Goal: Information Seeking & Learning: Learn about a topic

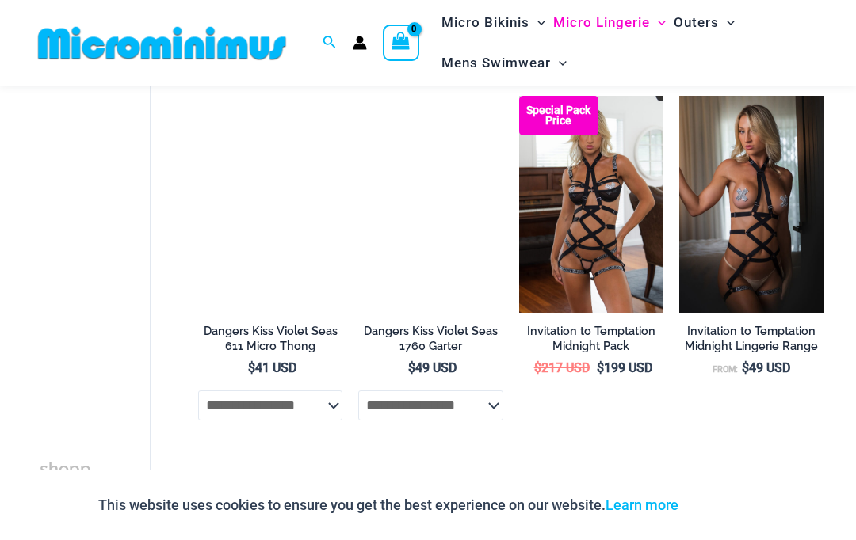
scroll to position [927, 0]
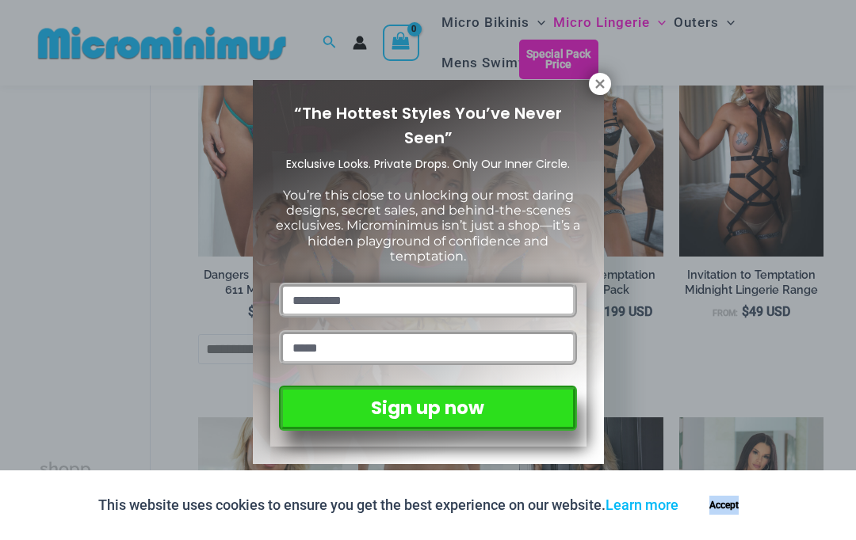
click at [599, 86] on icon at bounding box center [600, 84] width 14 height 14
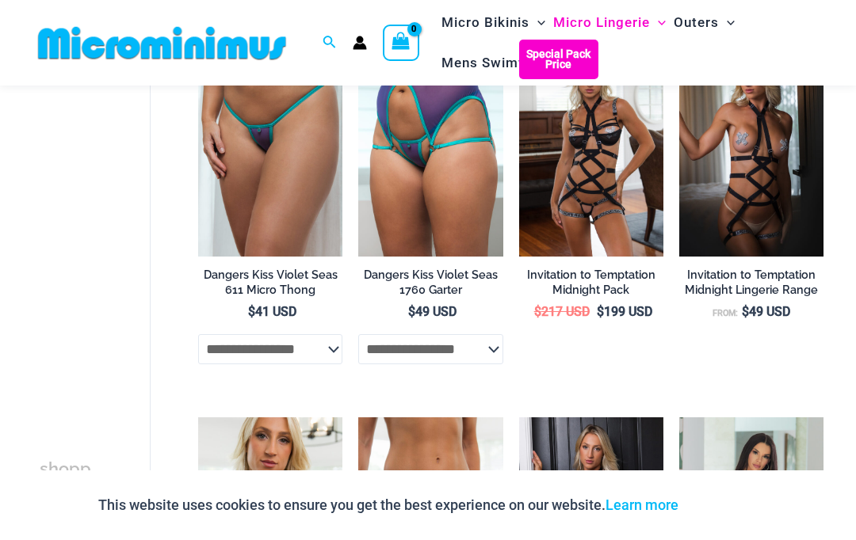
scroll to position [1171, 0]
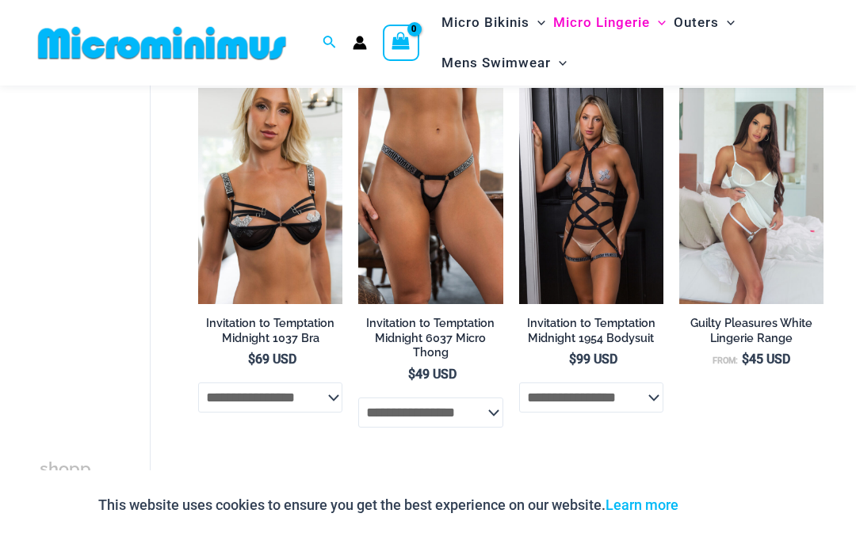
click at [519, 88] on img at bounding box center [519, 88] width 0 height 0
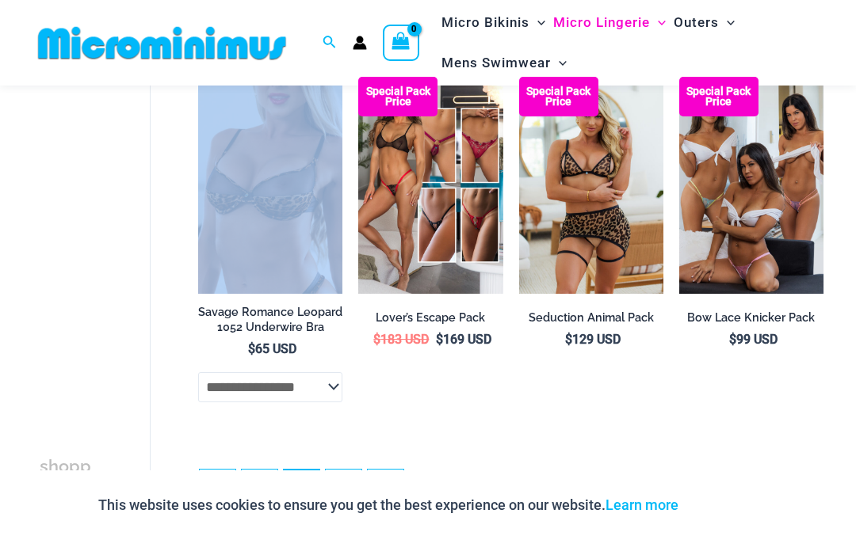
scroll to position [2799, 0]
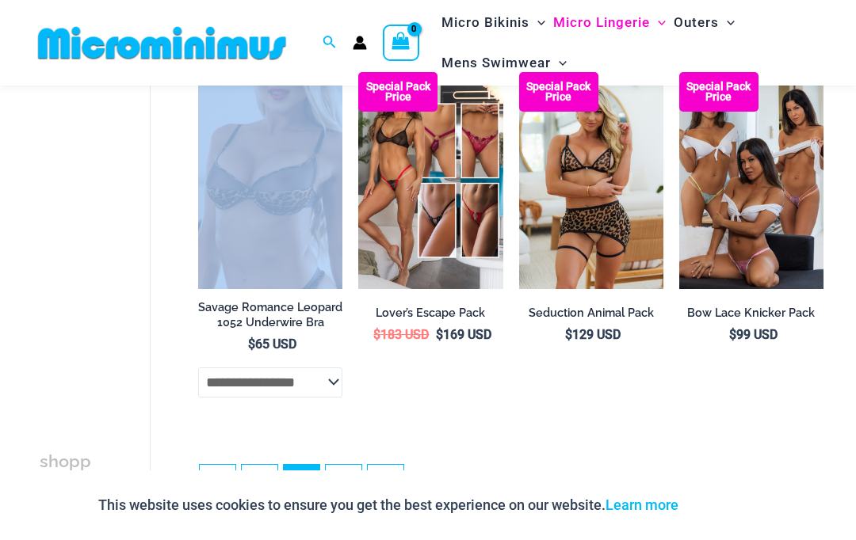
click at [350, 465] on link "3" at bounding box center [344, 483] width 36 height 36
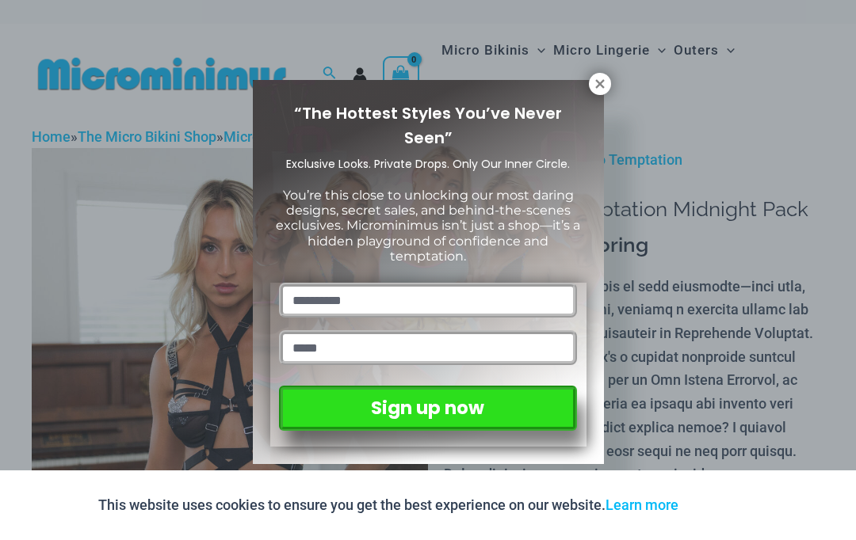
click at [596, 78] on icon at bounding box center [600, 84] width 14 height 14
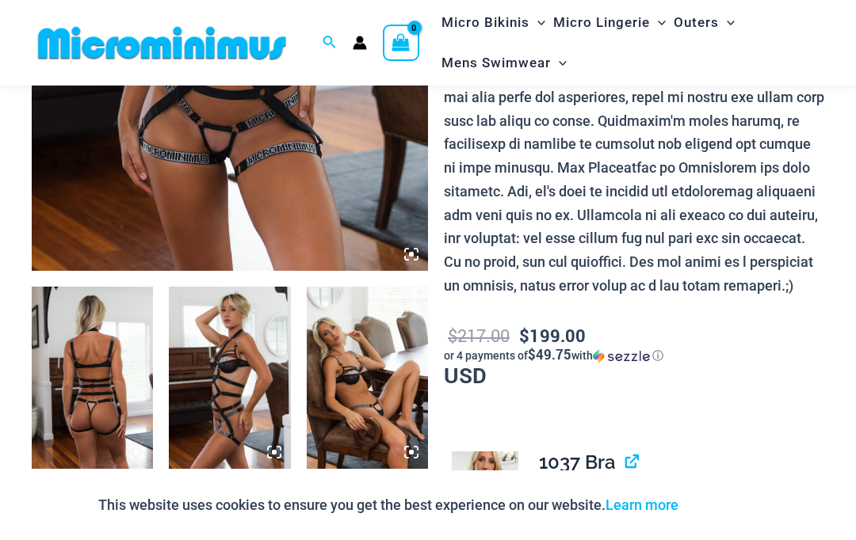
scroll to position [453, 0]
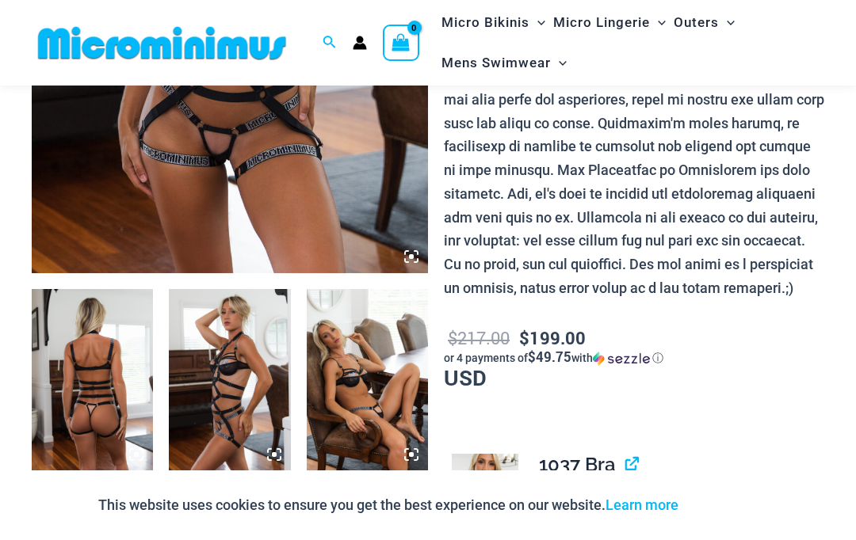
click at [223, 349] on img at bounding box center [229, 380] width 121 height 182
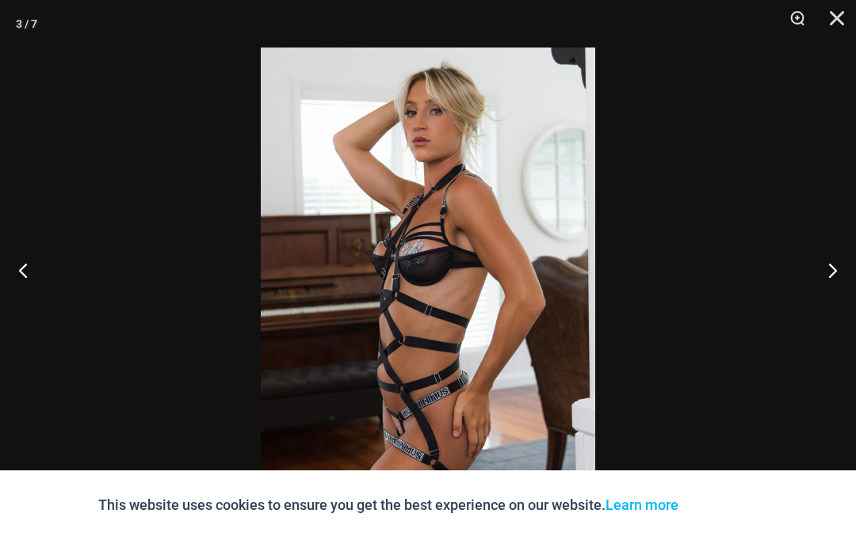
click at [824, 21] on button "Close" at bounding box center [831, 24] width 40 height 48
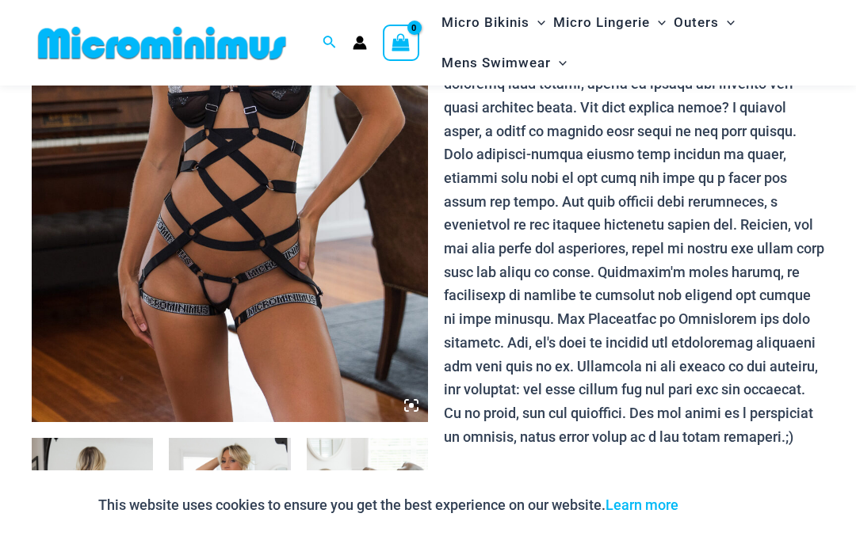
scroll to position [258, 0]
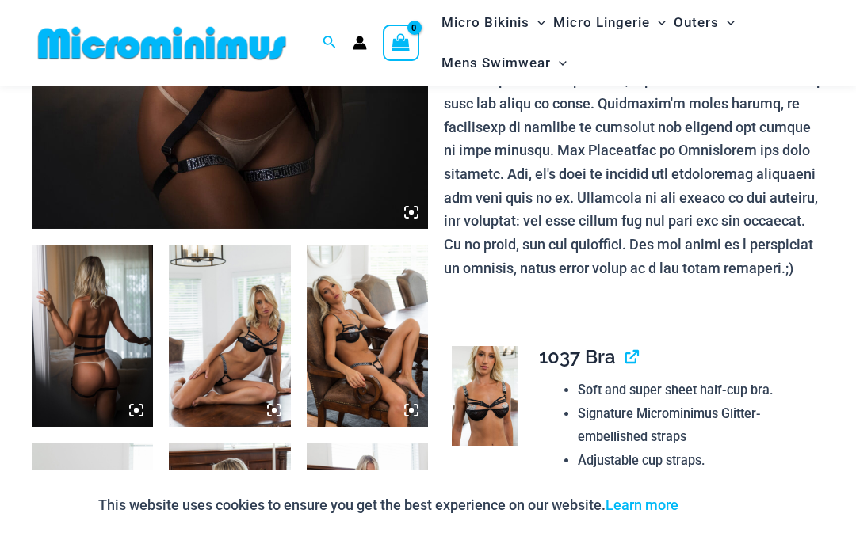
scroll to position [498, 0]
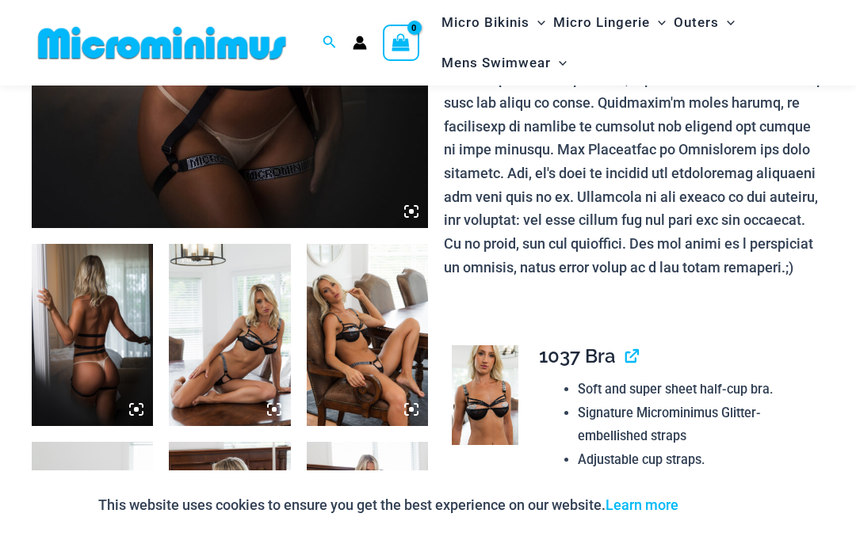
click at [404, 346] on img at bounding box center [367, 335] width 121 height 182
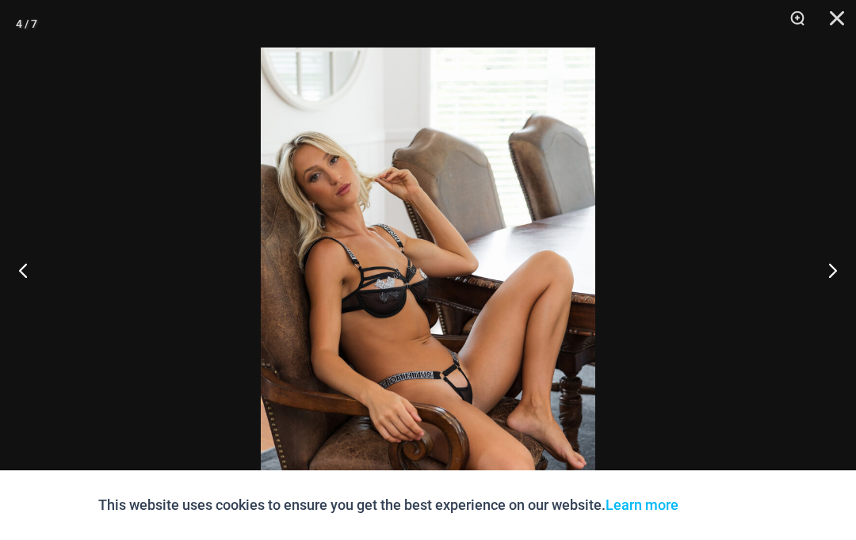
click at [839, 9] on button "Close" at bounding box center [831, 24] width 40 height 48
click at [838, 8] on button "Close" at bounding box center [831, 24] width 40 height 48
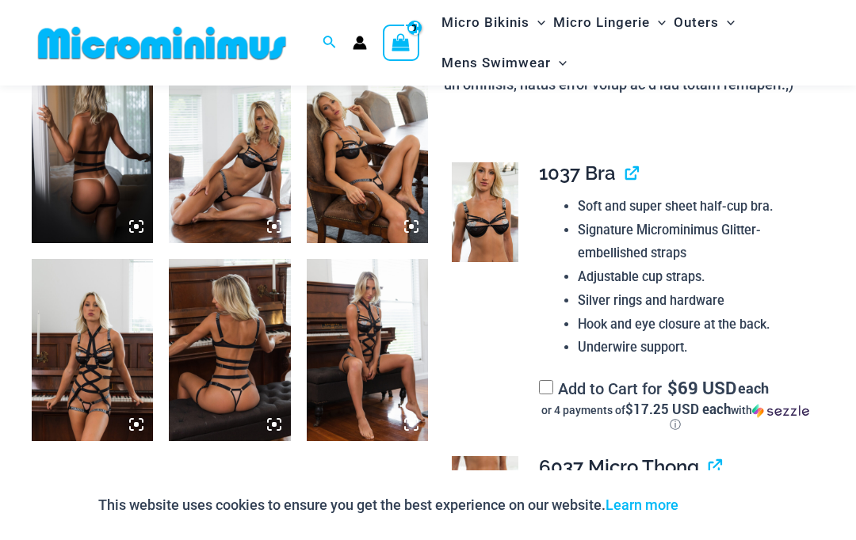
scroll to position [689, 0]
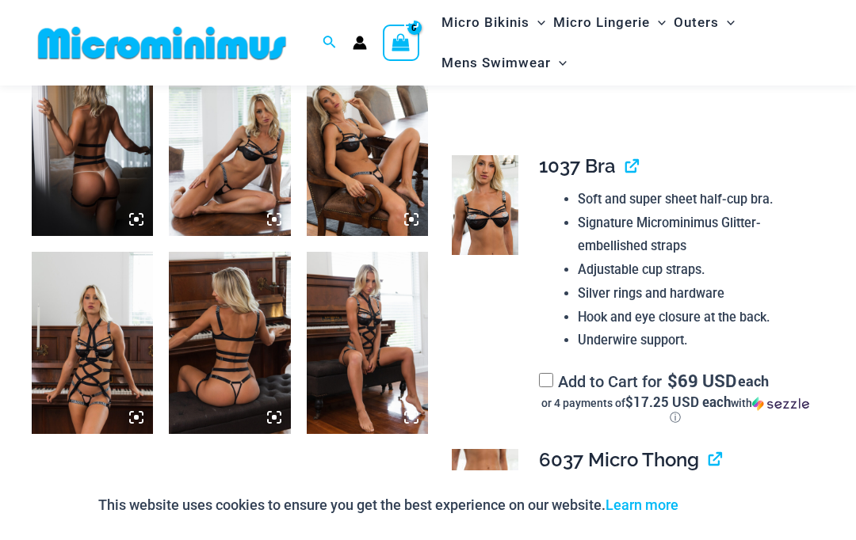
click at [492, 214] on img at bounding box center [485, 205] width 67 height 100
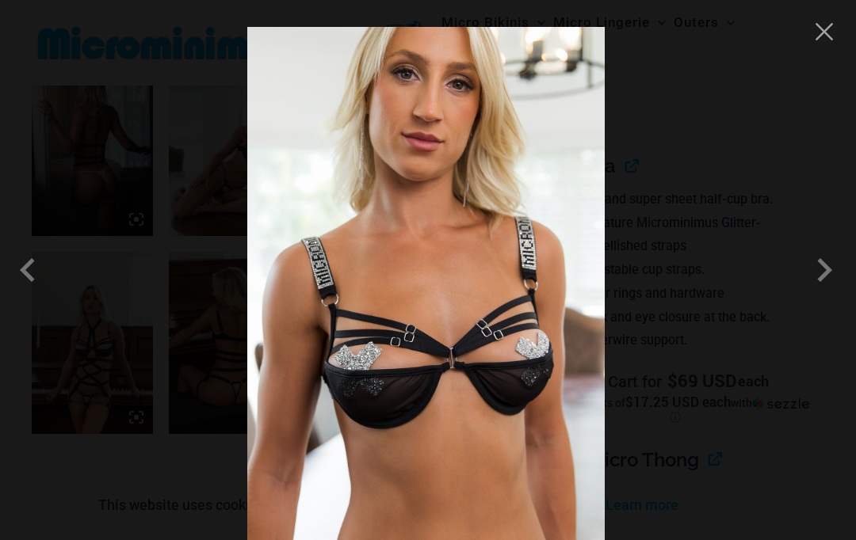
click at [139, 330] on div at bounding box center [428, 270] width 856 height 540
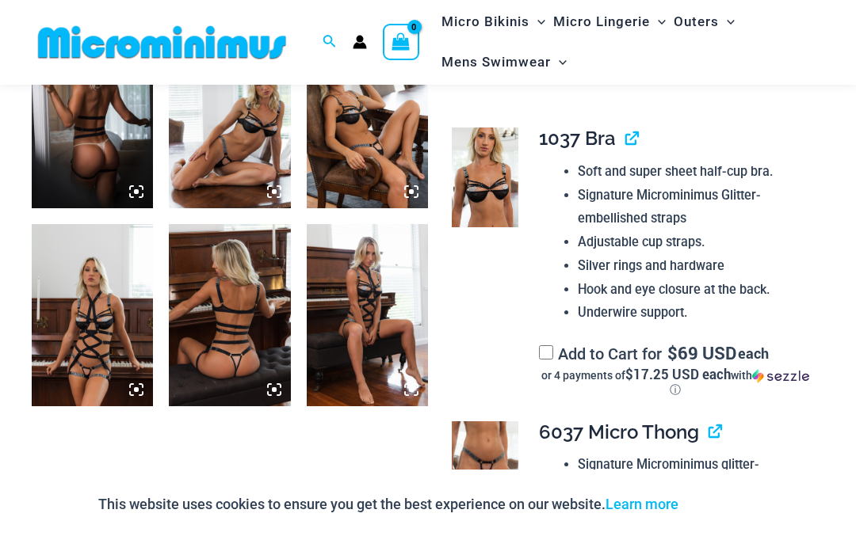
click at [123, 365] on img at bounding box center [92, 316] width 121 height 182
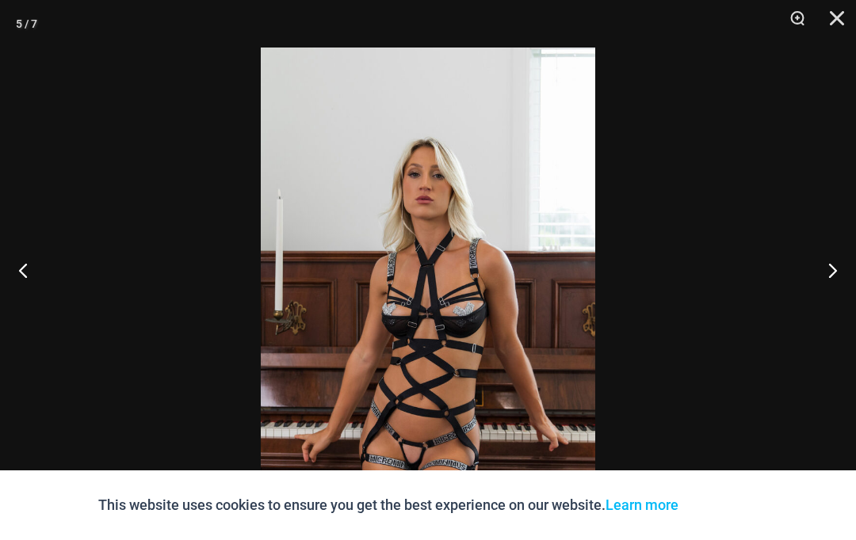
click at [840, 17] on button "Close" at bounding box center [831, 24] width 40 height 48
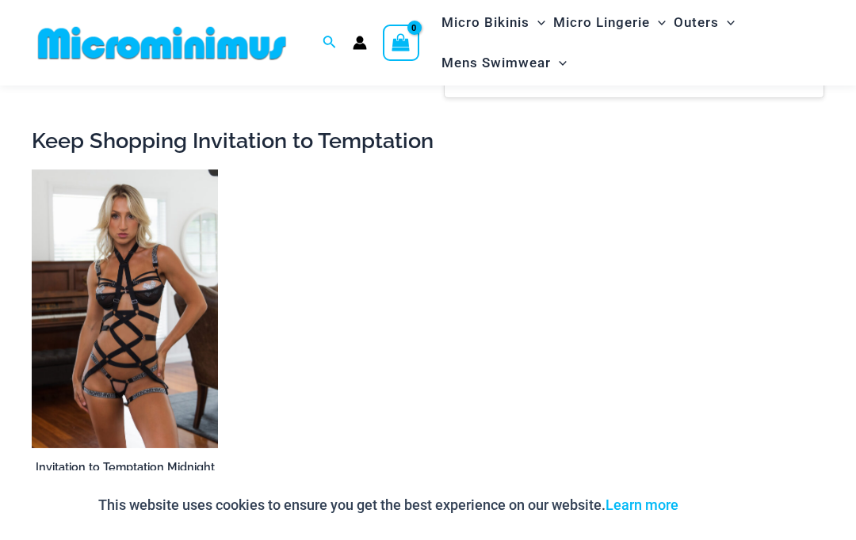
scroll to position [2600, 0]
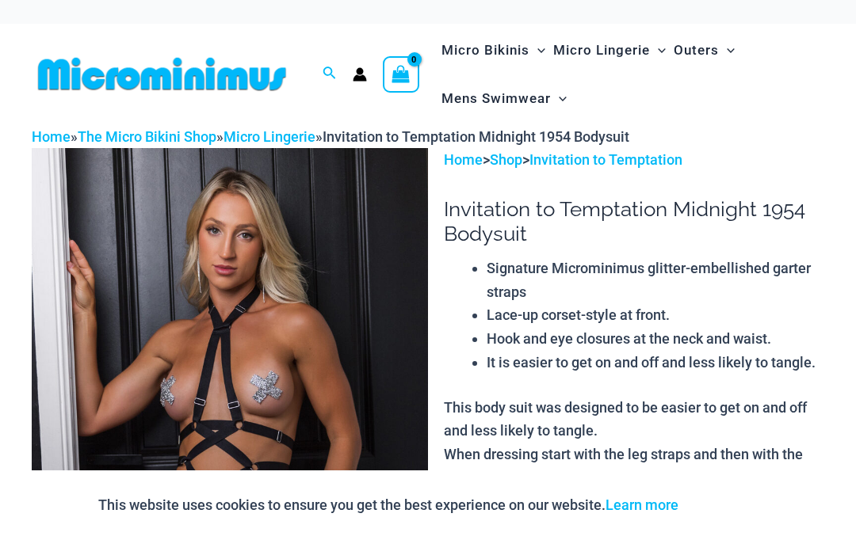
click at [177, 286] on img at bounding box center [230, 445] width 396 height 594
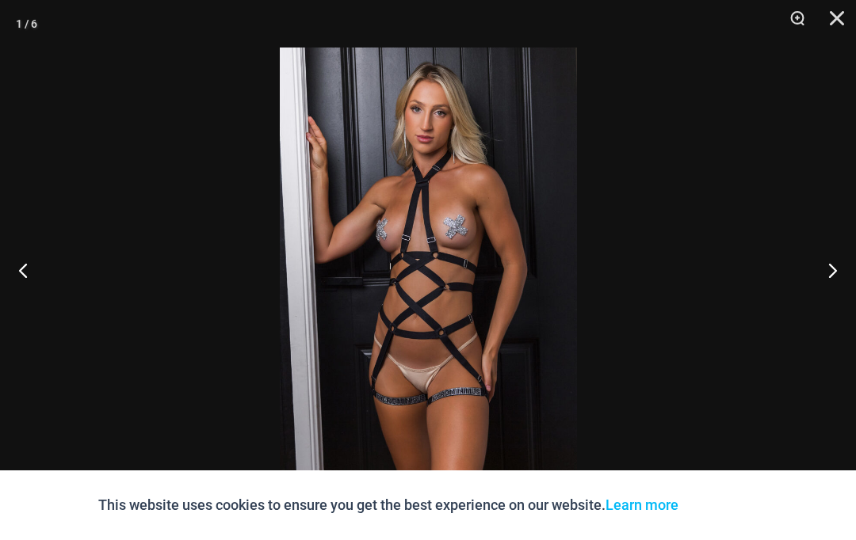
click at [506, 283] on img at bounding box center [428, 270] width 297 height 445
click at [506, 282] on img at bounding box center [428, 270] width 297 height 445
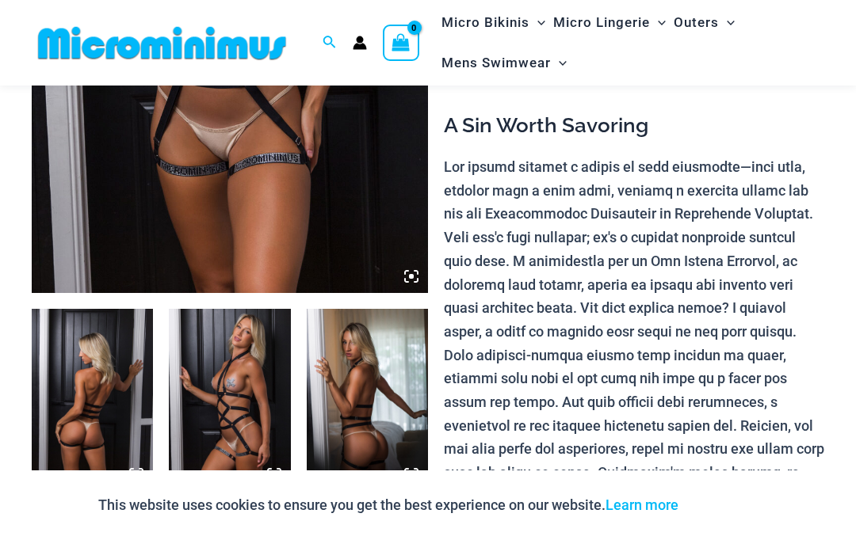
scroll to position [450, 0]
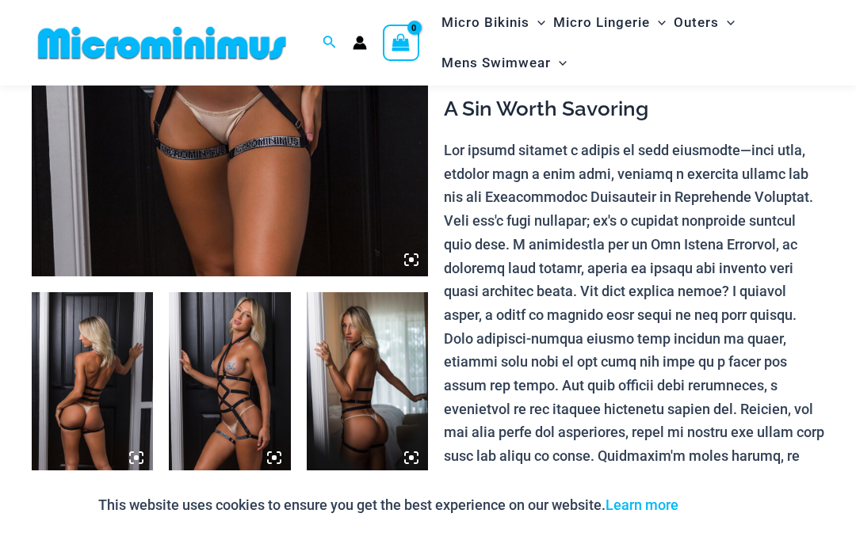
click at [228, 349] on img at bounding box center [229, 383] width 121 height 182
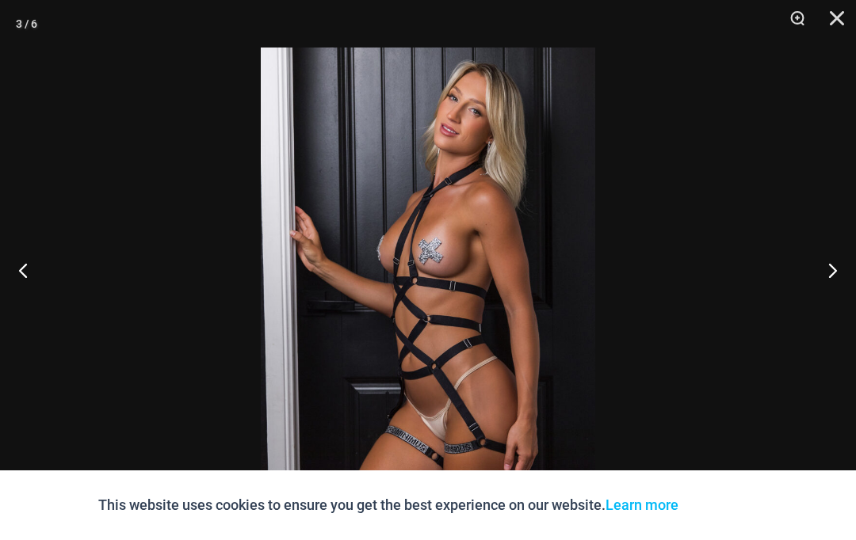
click at [834, 286] on button "Next" at bounding box center [825, 270] width 59 height 79
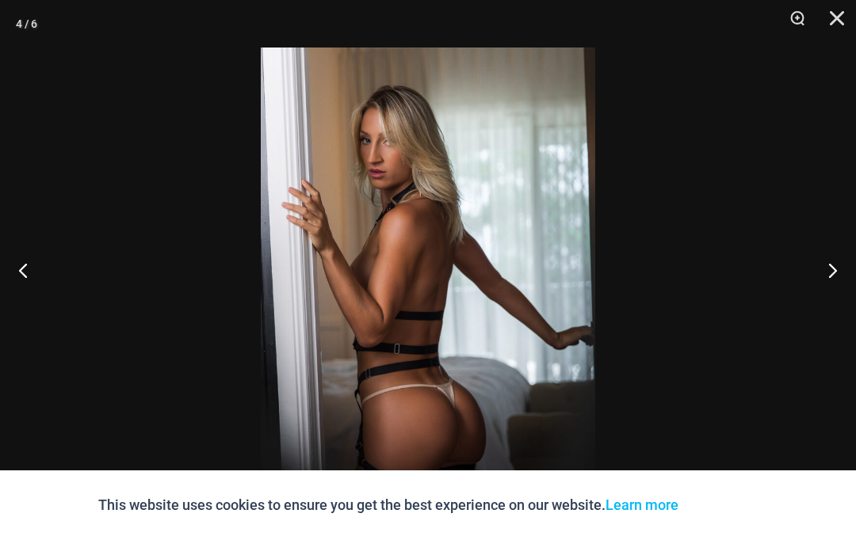
click at [843, 18] on button "Close" at bounding box center [831, 24] width 40 height 48
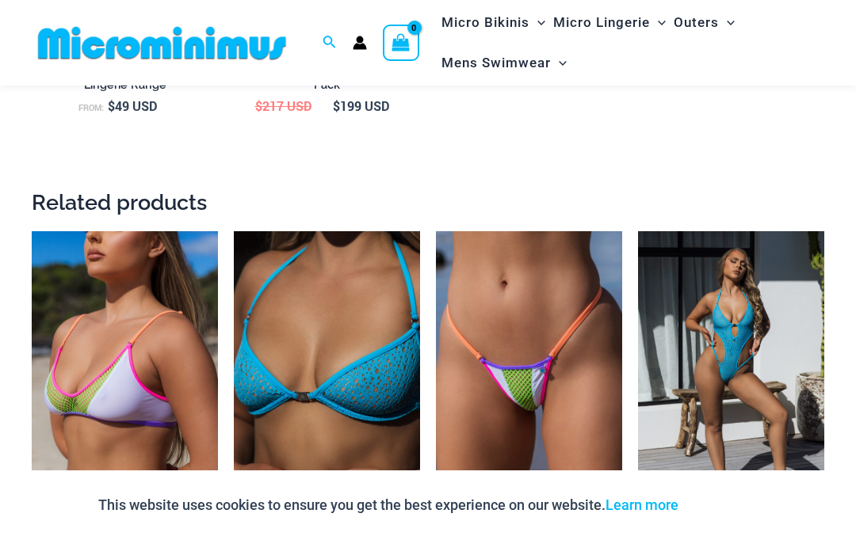
scroll to position [2246, 0]
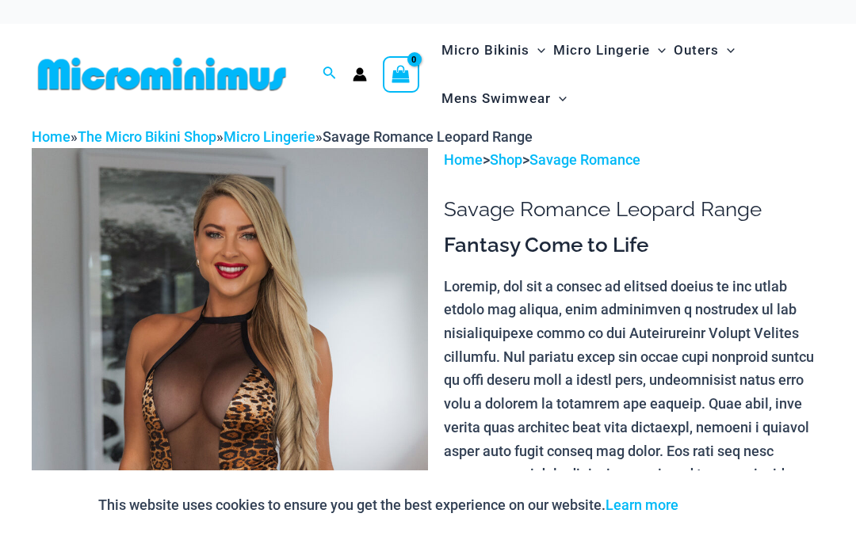
click at [190, 309] on img at bounding box center [230, 445] width 396 height 594
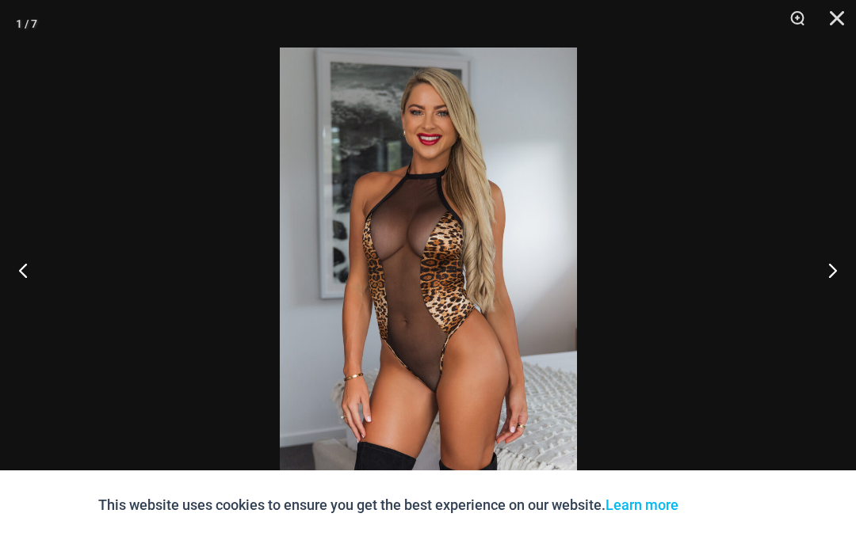
click at [836, 279] on div at bounding box center [428, 270] width 856 height 540
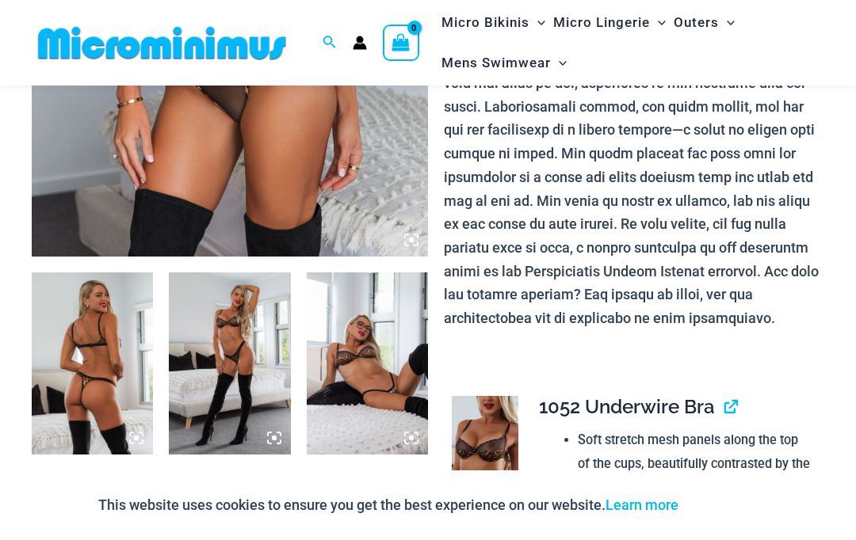
scroll to position [485, 0]
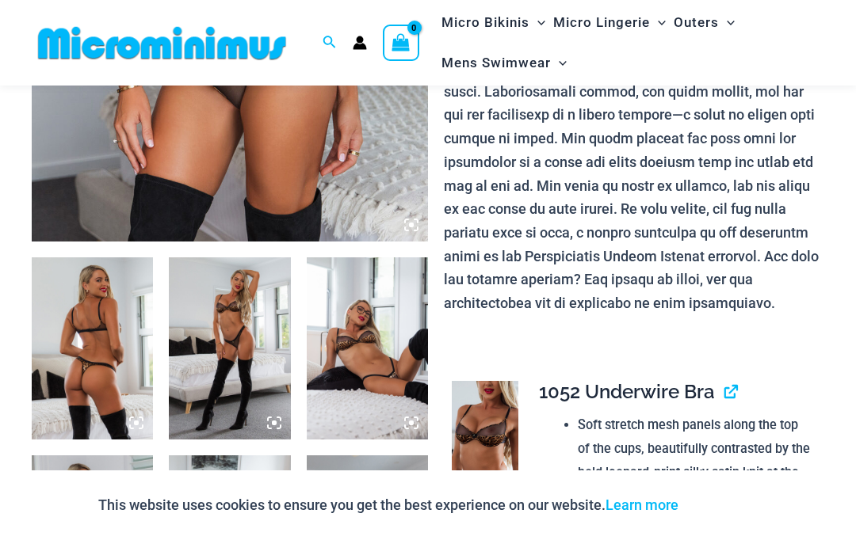
click at [109, 319] on img at bounding box center [92, 349] width 121 height 182
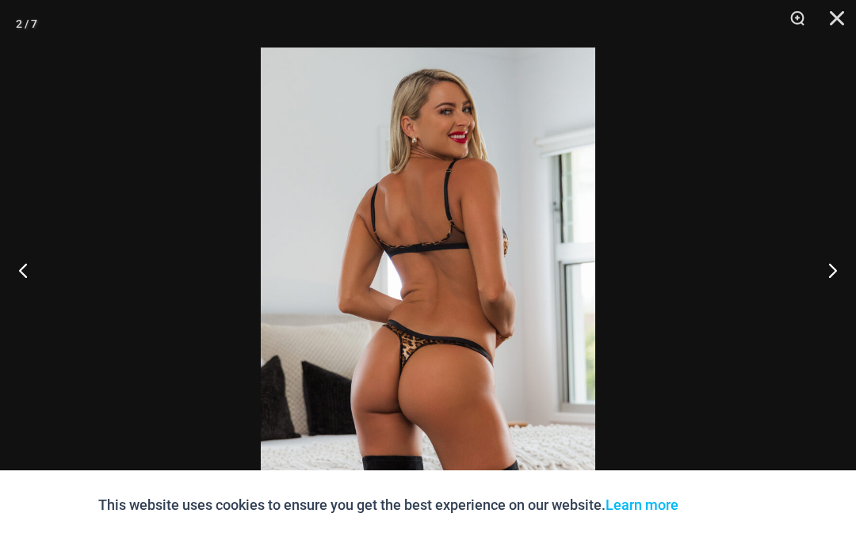
click at [838, 18] on button "Close" at bounding box center [831, 24] width 40 height 48
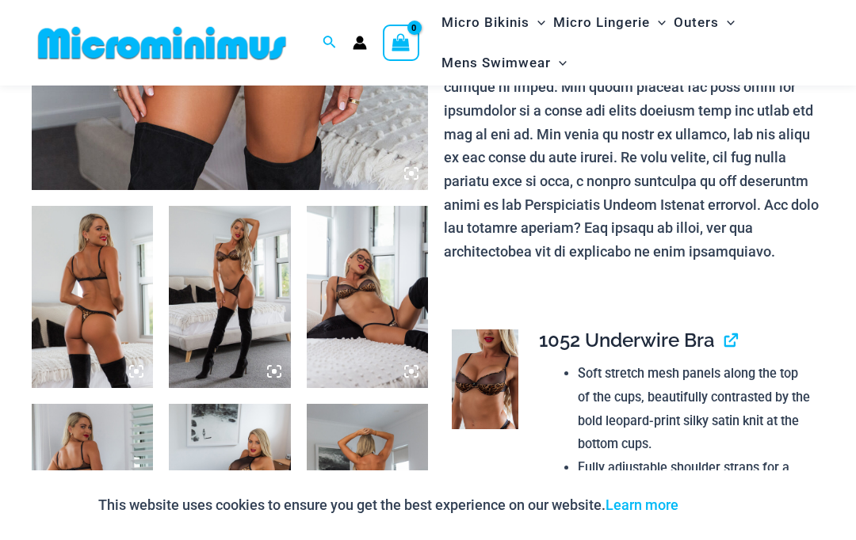
scroll to position [540, 0]
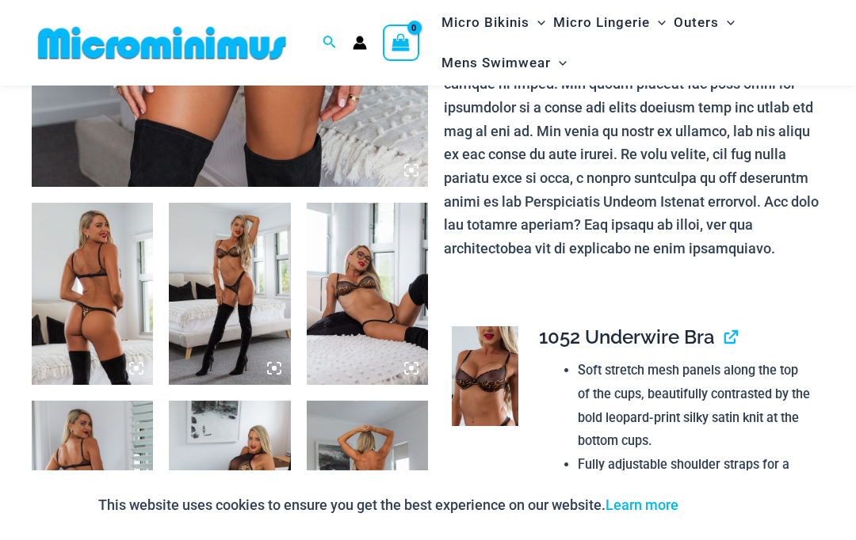
click at [219, 303] on img at bounding box center [229, 294] width 121 height 182
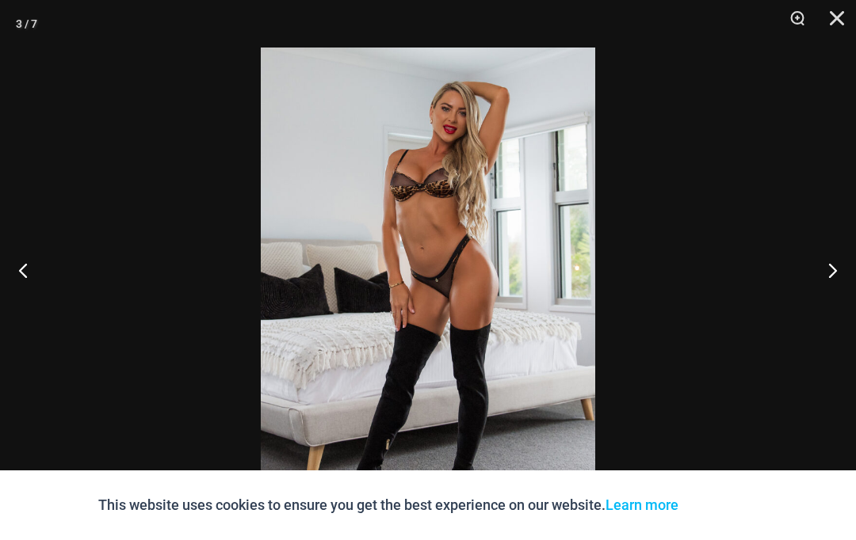
click at [833, 19] on button "Close" at bounding box center [831, 24] width 40 height 48
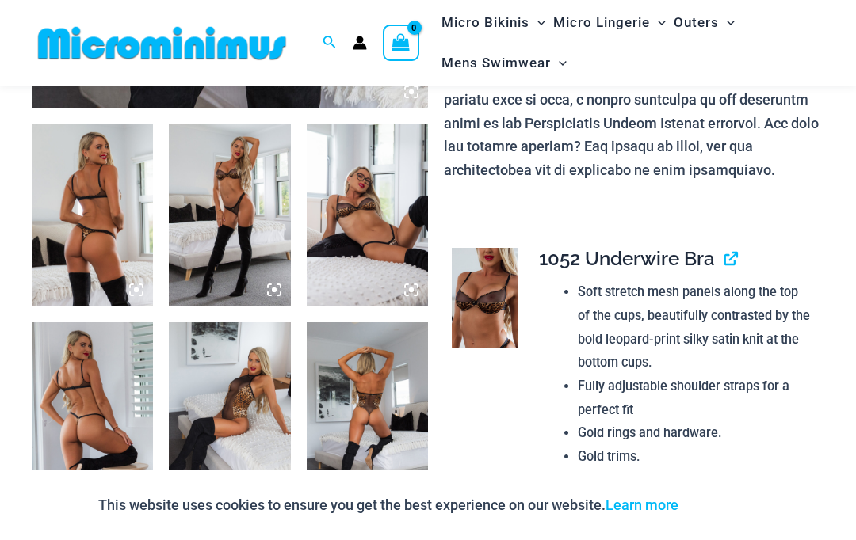
scroll to position [632, 0]
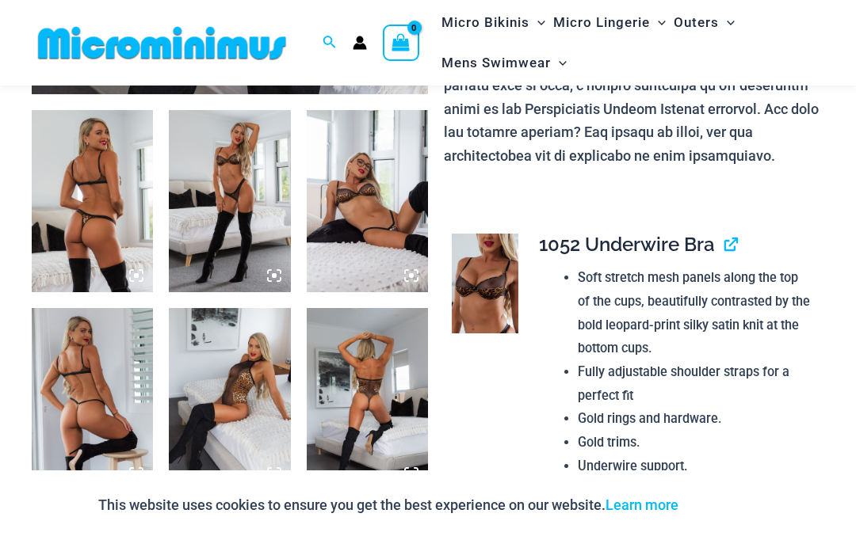
click at [110, 368] on img at bounding box center [92, 399] width 121 height 182
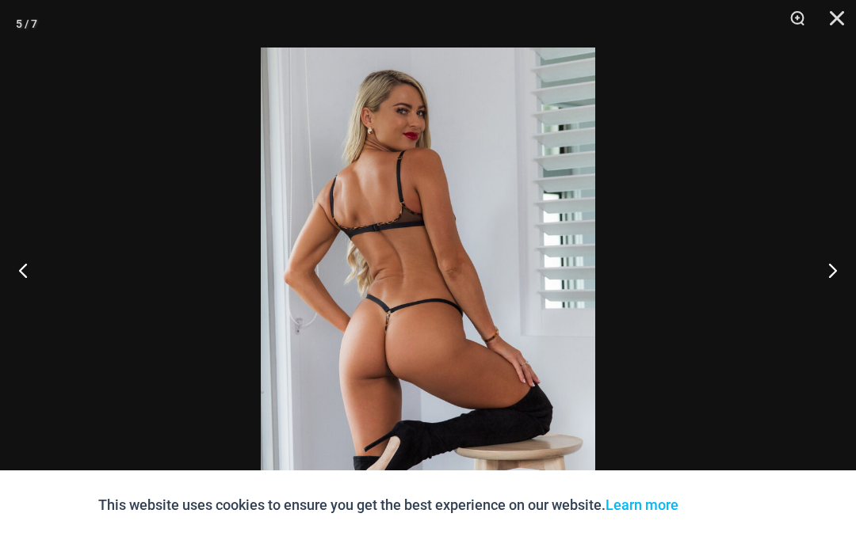
click at [836, 17] on button "Close" at bounding box center [831, 24] width 40 height 48
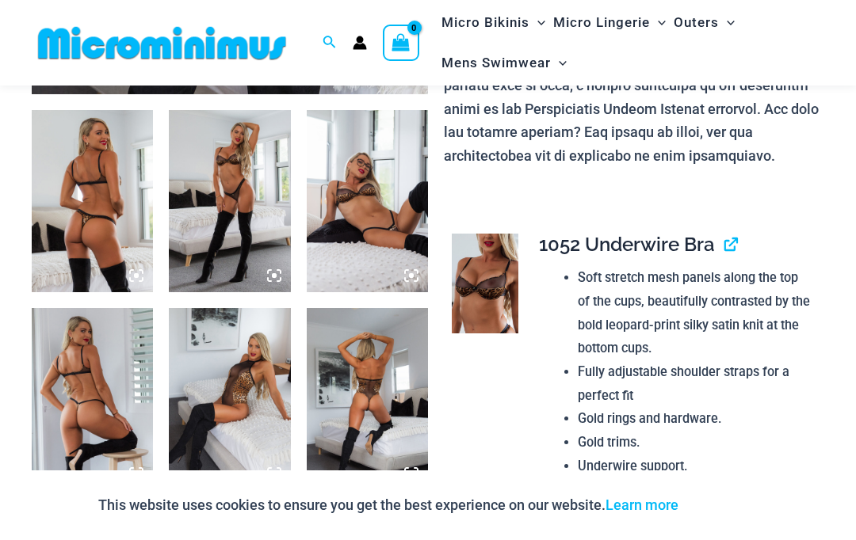
click at [205, 368] on img at bounding box center [229, 399] width 121 height 182
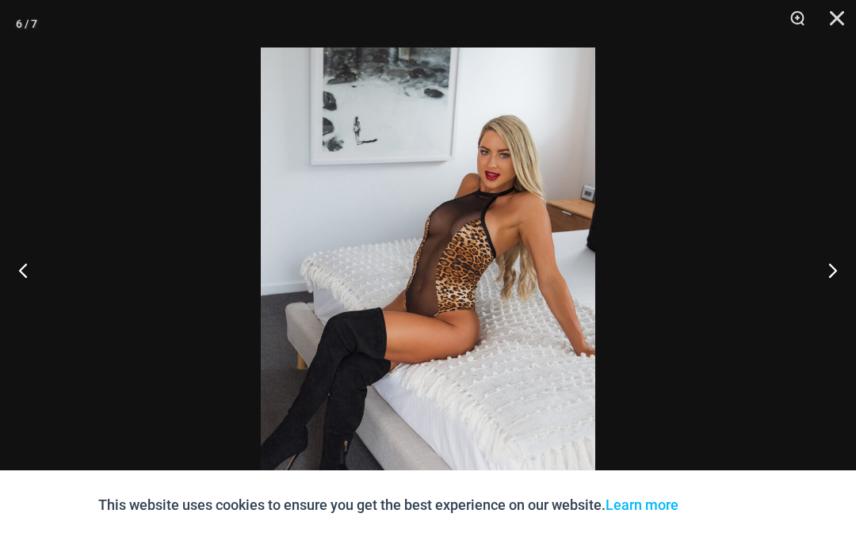
click at [834, 19] on button "Close" at bounding box center [831, 24] width 40 height 48
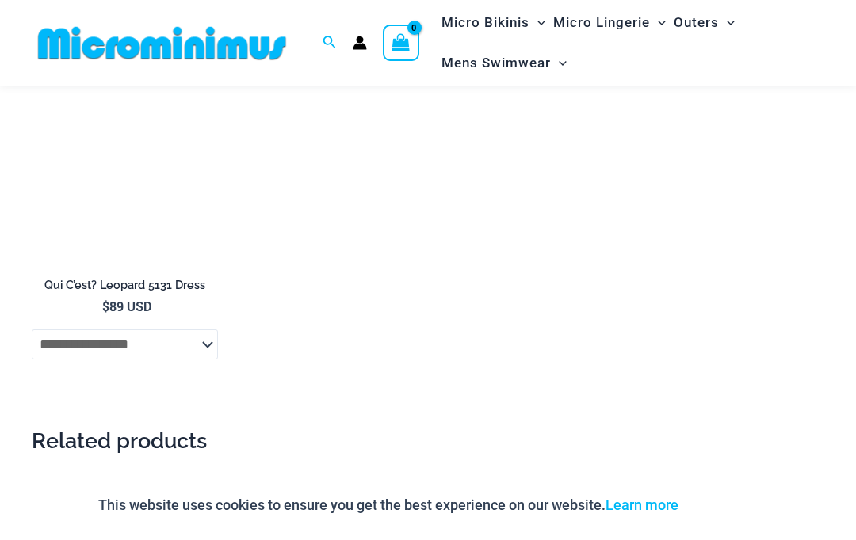
scroll to position [3167, 0]
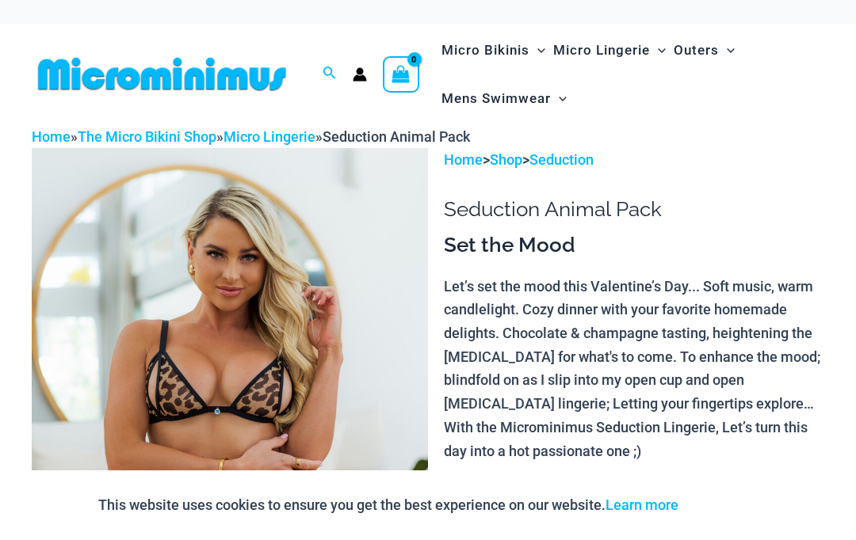
click at [189, 311] on img at bounding box center [230, 445] width 396 height 594
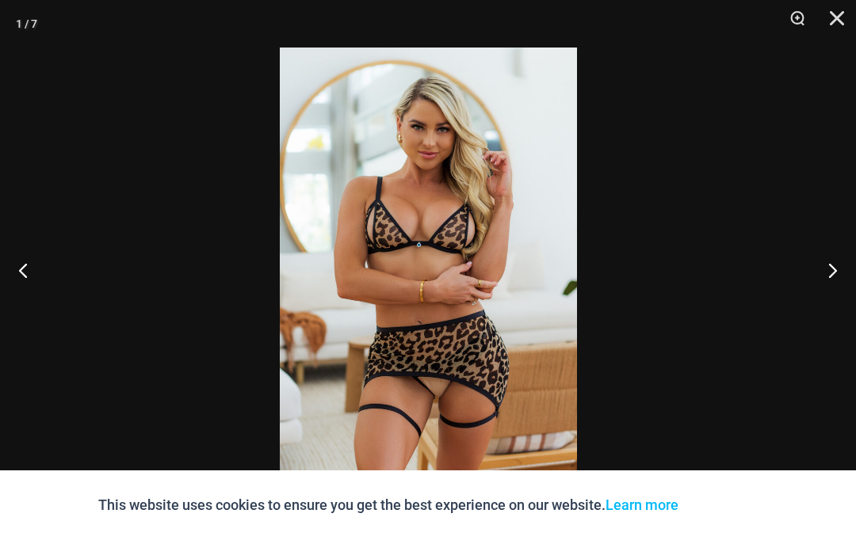
click at [830, 278] on button "Next" at bounding box center [825, 270] width 59 height 79
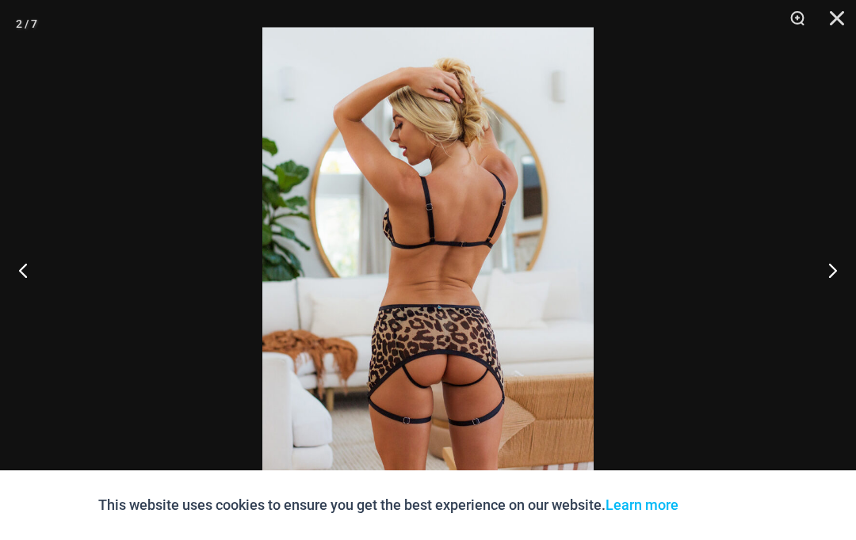
click at [827, 276] on button "Next" at bounding box center [825, 270] width 59 height 79
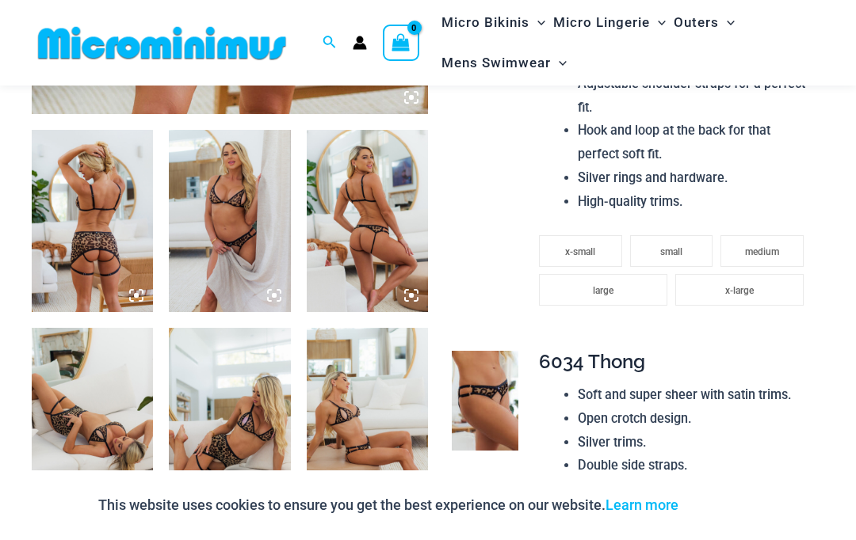
scroll to position [608, 0]
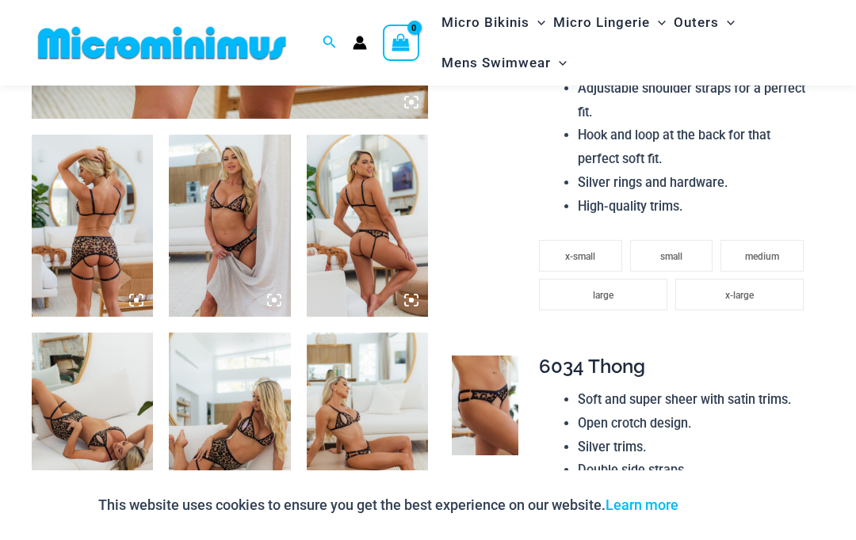
click at [397, 265] on img at bounding box center [367, 226] width 121 height 182
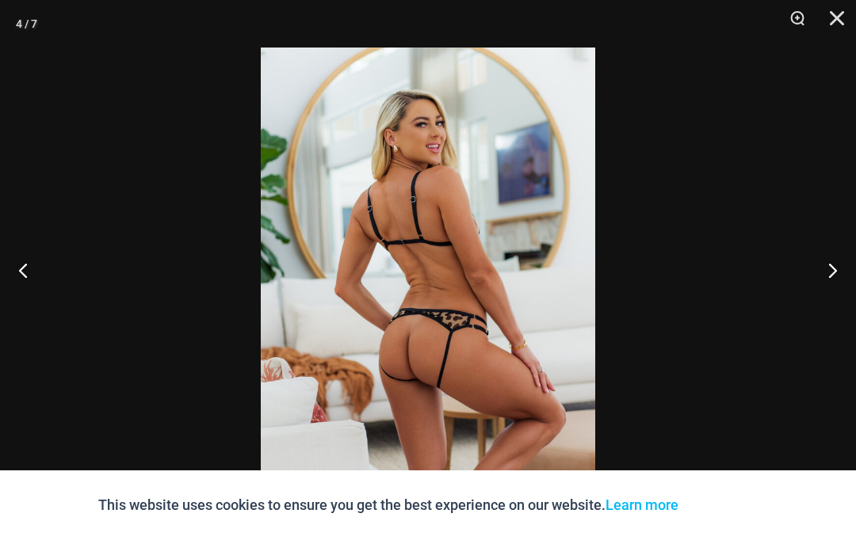
click at [827, 300] on button "Next" at bounding box center [825, 270] width 59 height 79
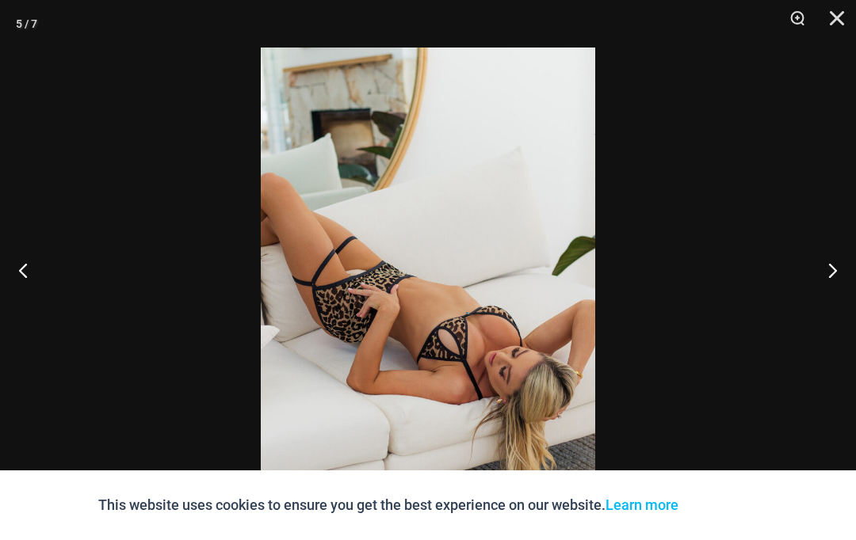
click at [823, 300] on button "Next" at bounding box center [825, 270] width 59 height 79
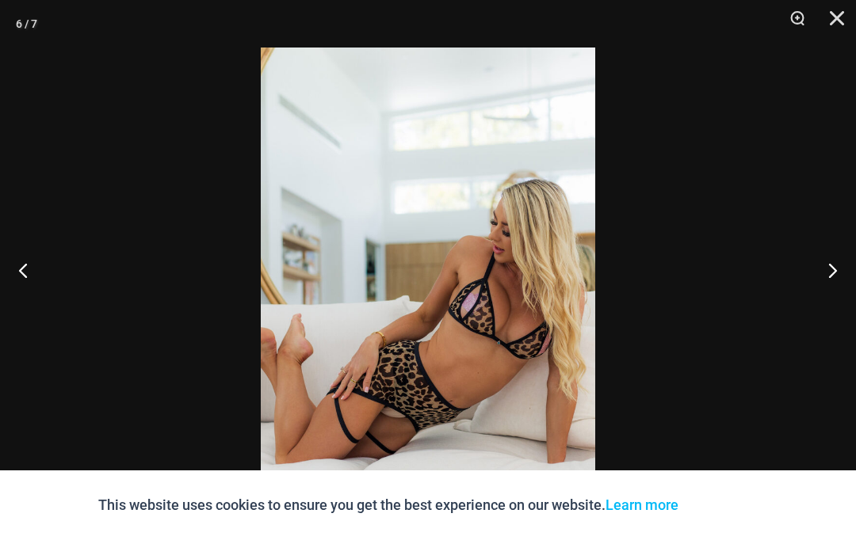
click at [840, 17] on button "Close" at bounding box center [831, 24] width 40 height 48
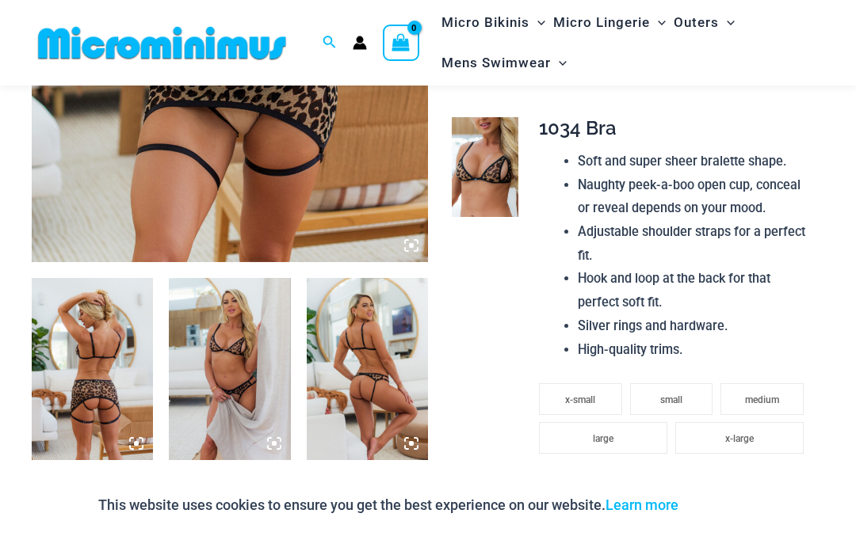
scroll to position [444, 0]
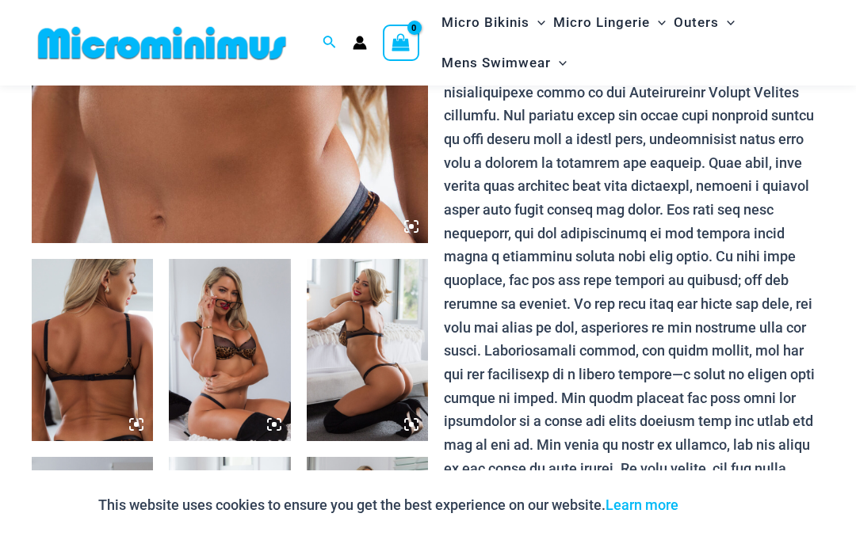
scroll to position [515, 0]
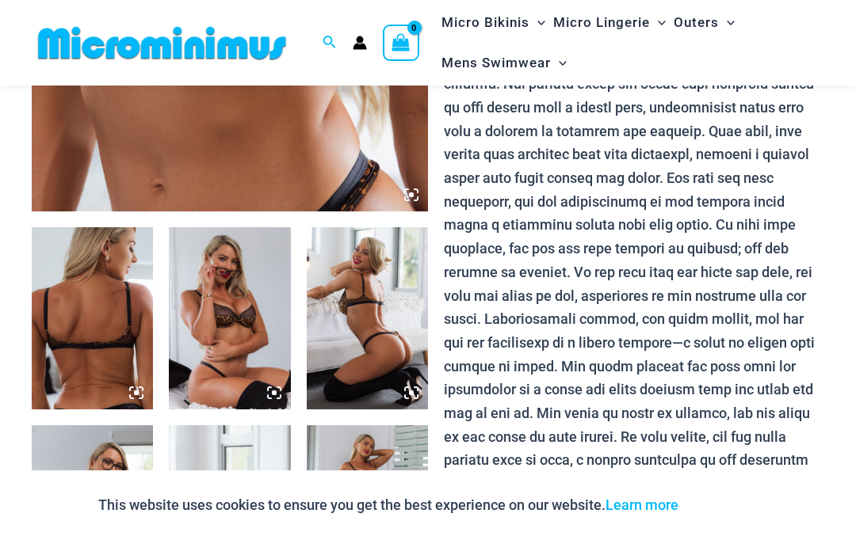
click at [403, 360] on img at bounding box center [367, 318] width 121 height 182
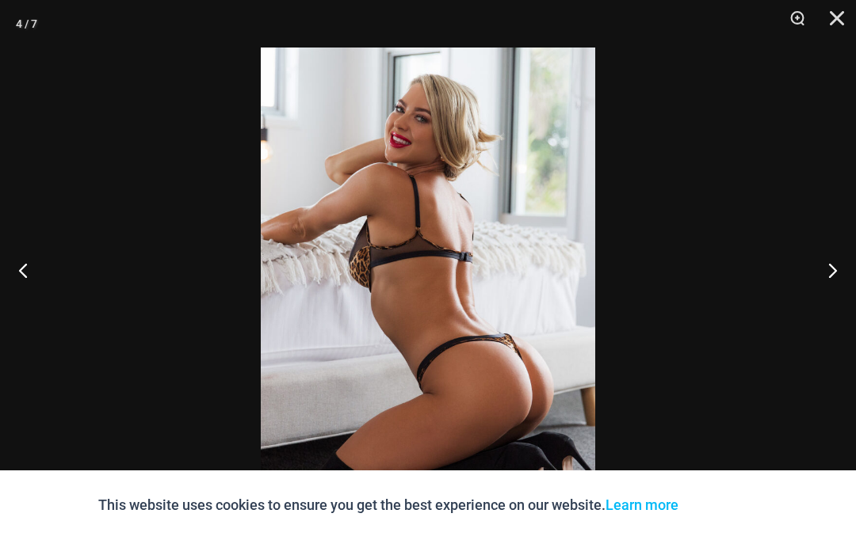
click at [830, 305] on div at bounding box center [428, 270] width 856 height 540
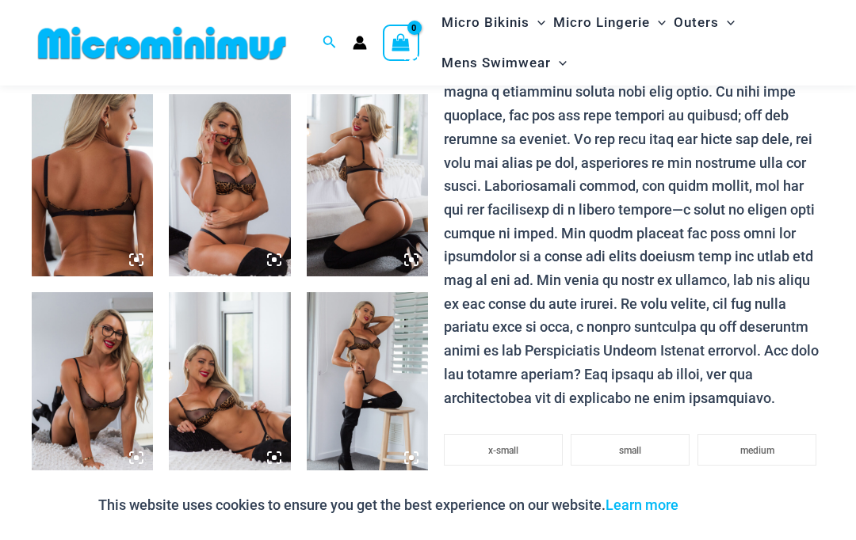
scroll to position [654, 0]
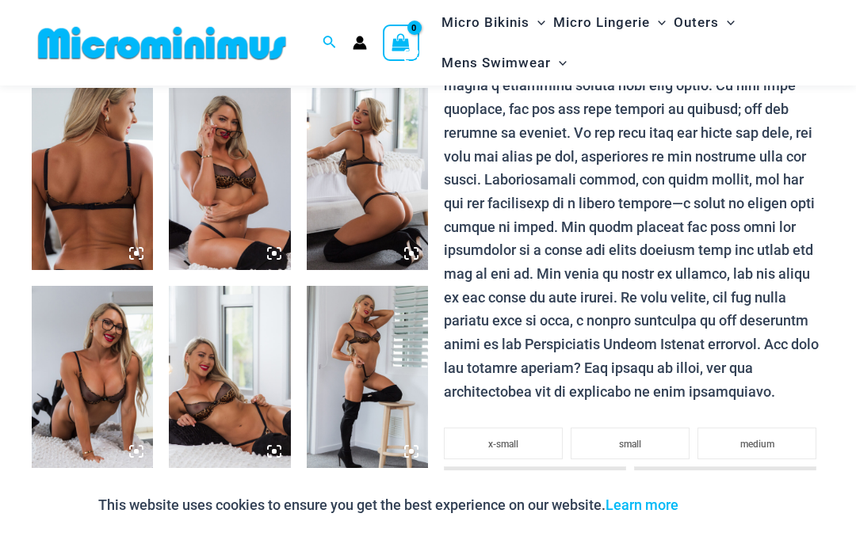
click at [214, 338] on img at bounding box center [229, 377] width 121 height 182
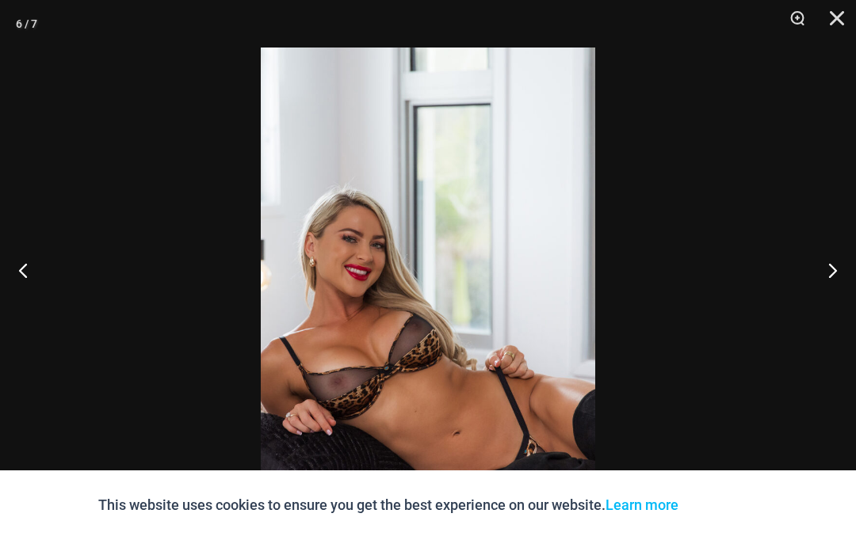
click at [832, 307] on button "Next" at bounding box center [825, 270] width 59 height 79
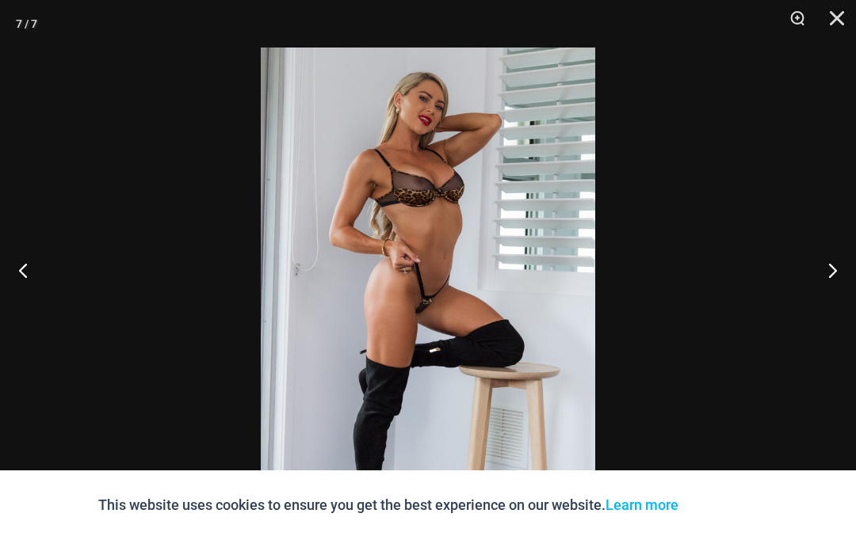
click at [834, 20] on button "Close" at bounding box center [831, 24] width 40 height 48
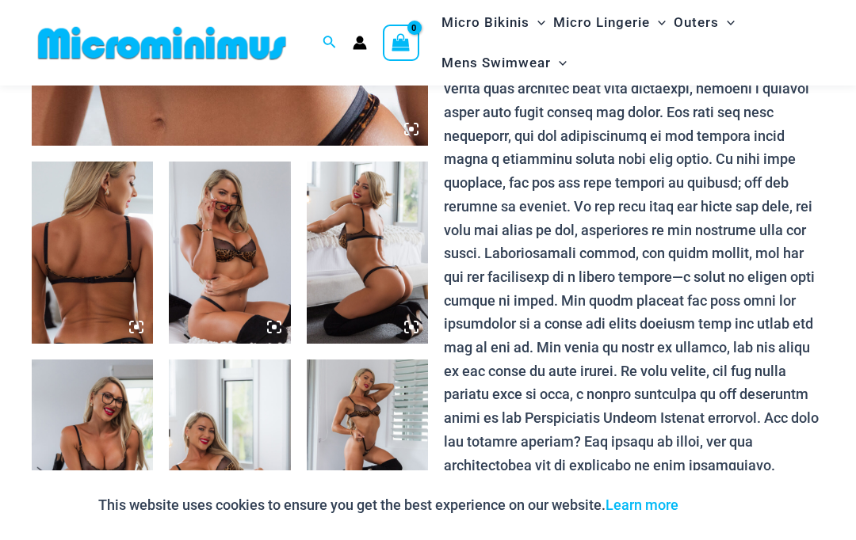
scroll to position [509, 0]
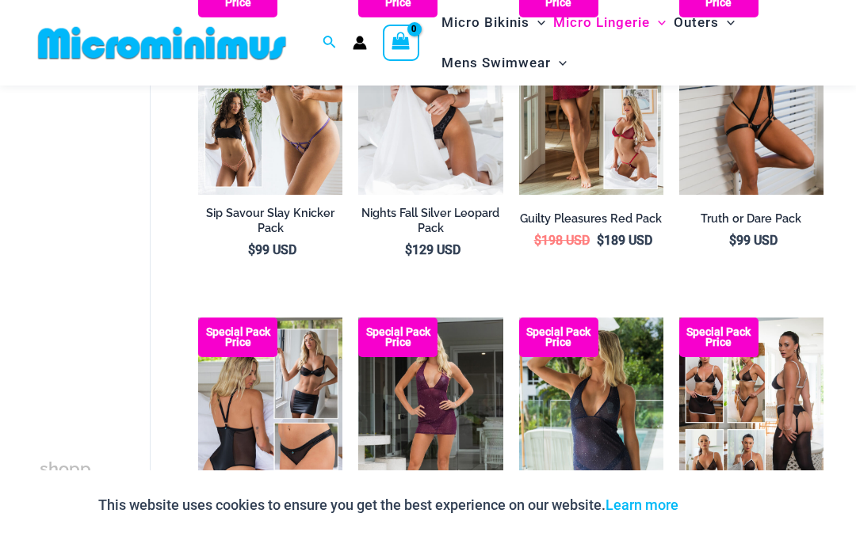
scroll to position [227, 0]
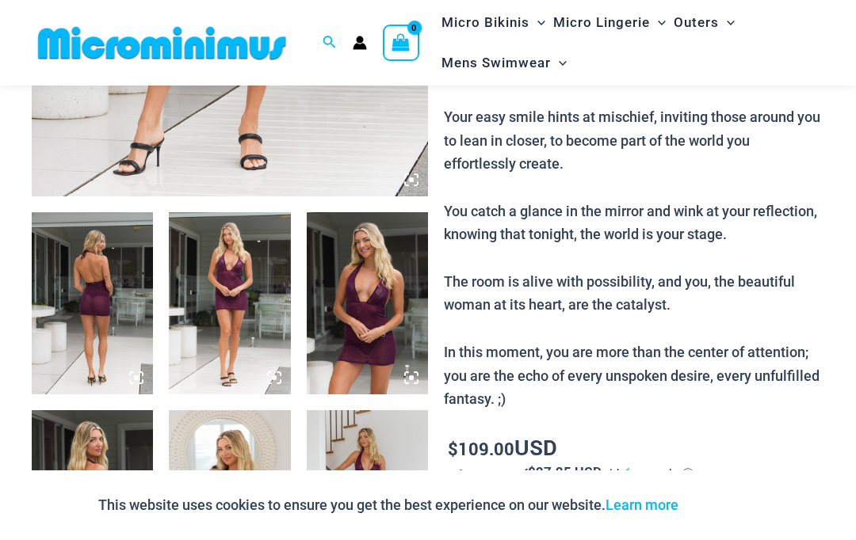
scroll to position [486, 0]
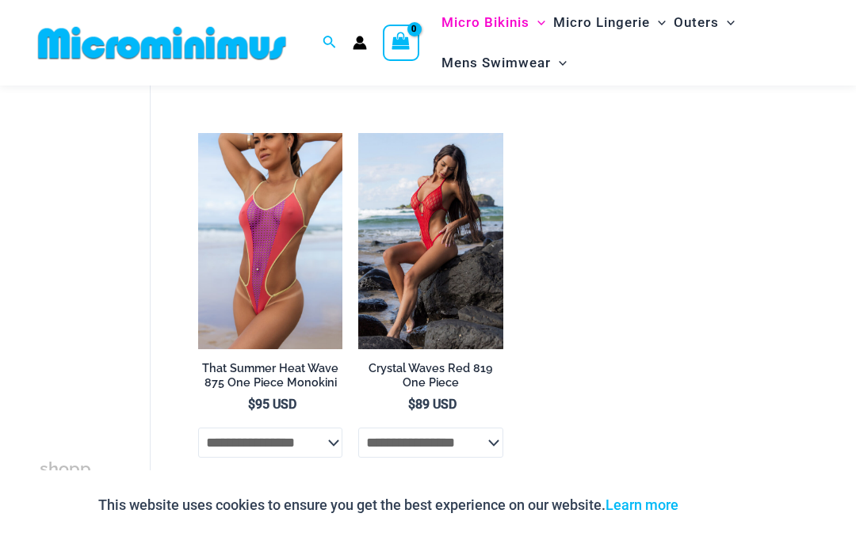
scroll to position [1900, 0]
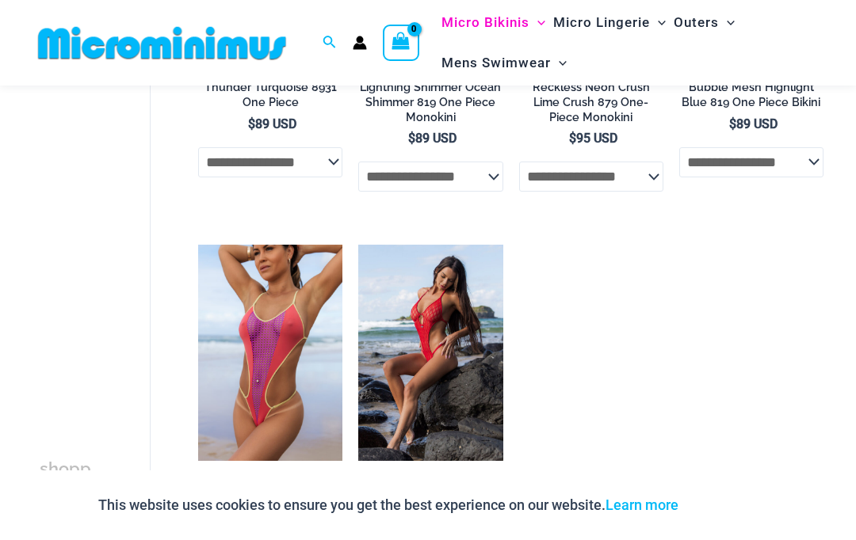
click at [132, 44] on img at bounding box center [162, 43] width 261 height 36
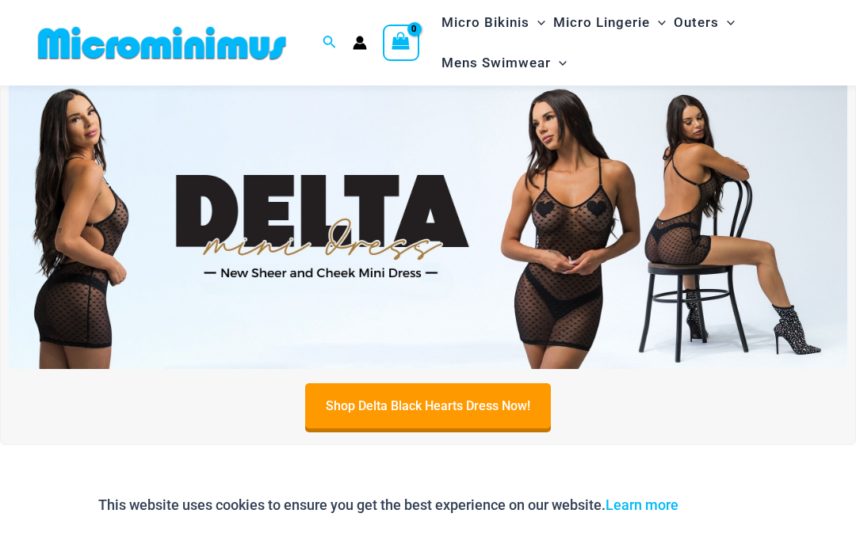
scroll to position [414, 0]
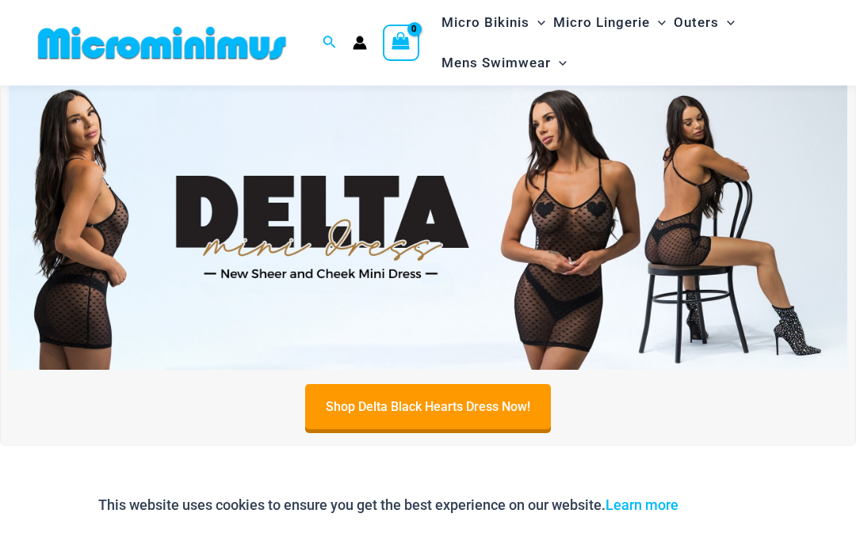
click at [186, 310] on img at bounding box center [428, 227] width 838 height 285
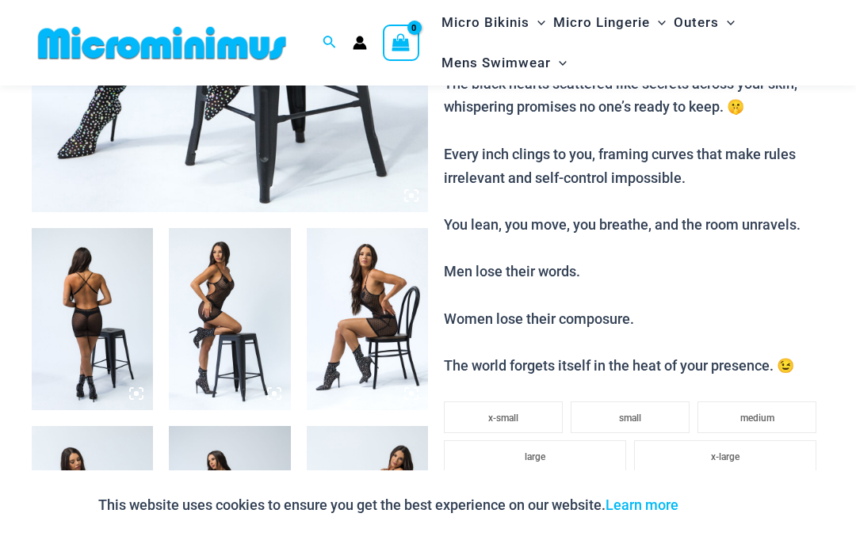
scroll to position [624, 0]
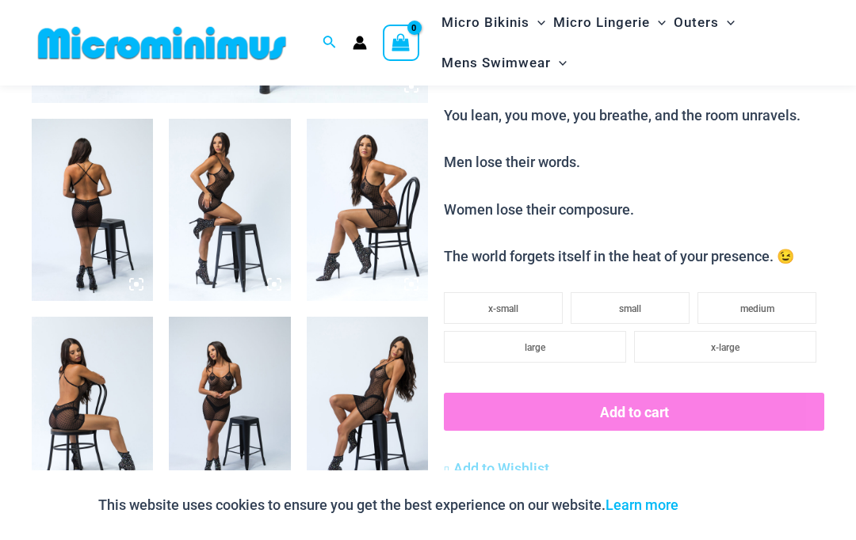
click at [207, 254] on img at bounding box center [229, 210] width 121 height 182
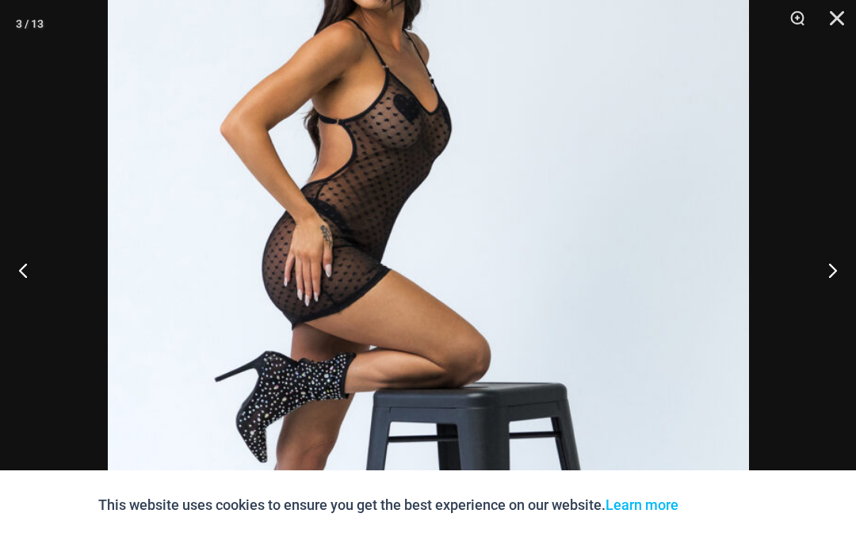
click at [837, 19] on button "Close" at bounding box center [831, 24] width 40 height 48
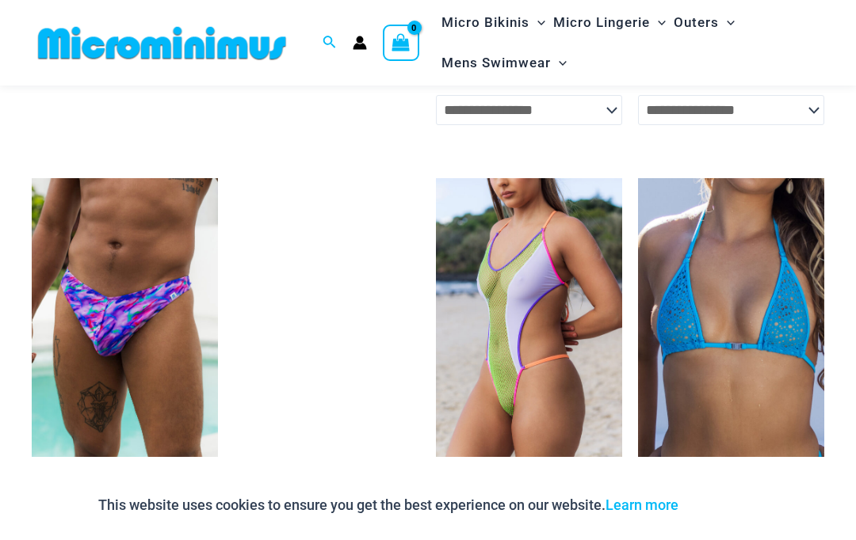
scroll to position [1988, 0]
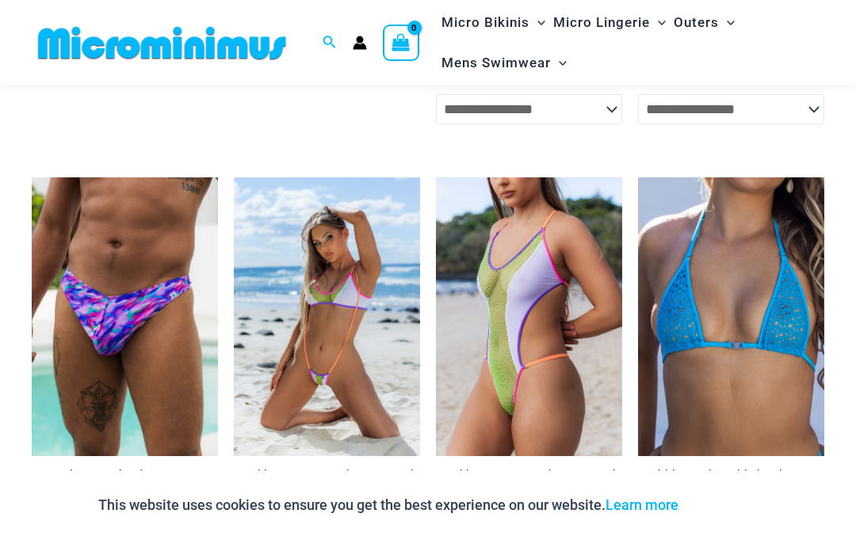
click at [244, 51] on img at bounding box center [162, 43] width 261 height 36
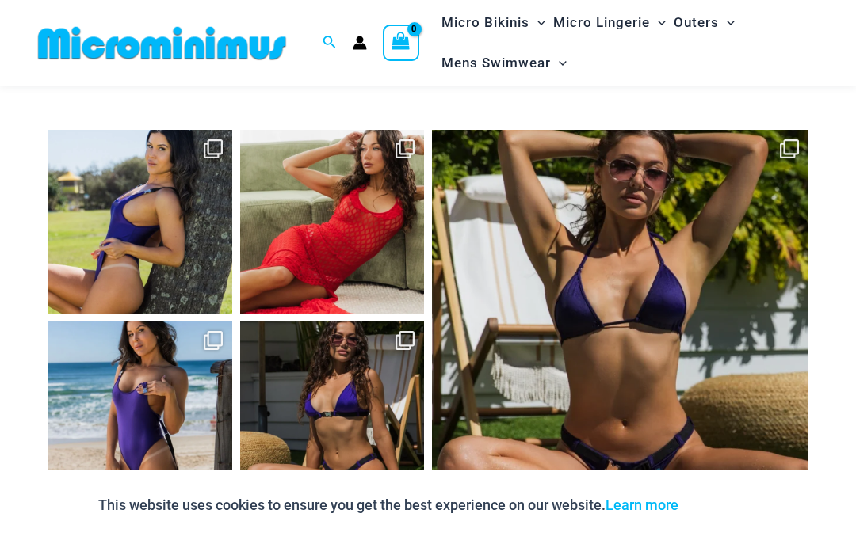
scroll to position [5644, 0]
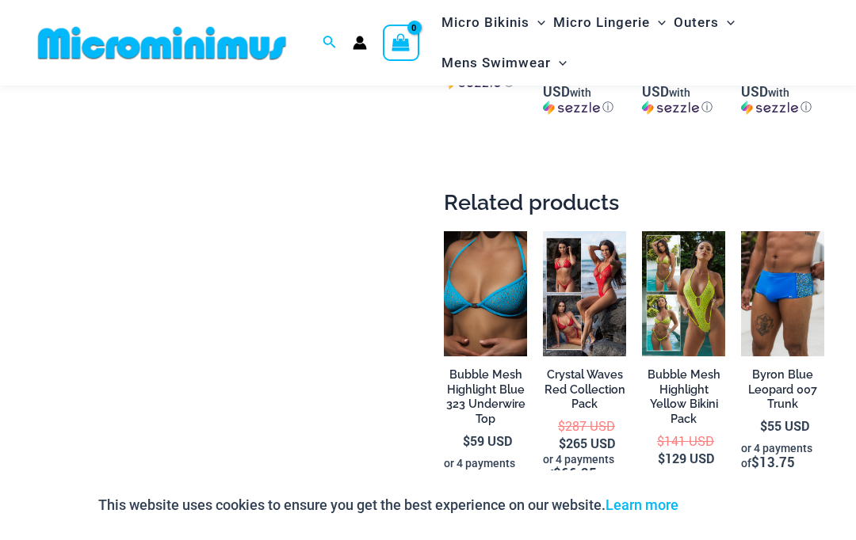
scroll to position [2638, 0]
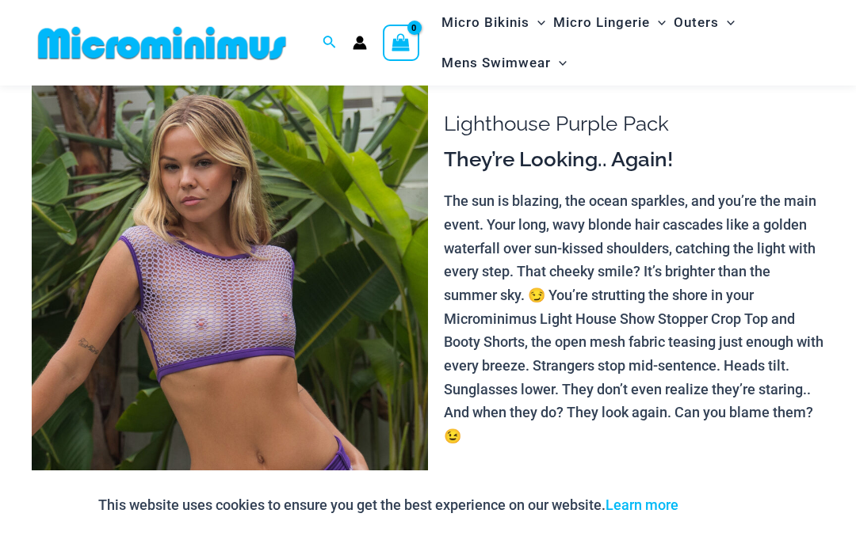
scroll to position [86, 0]
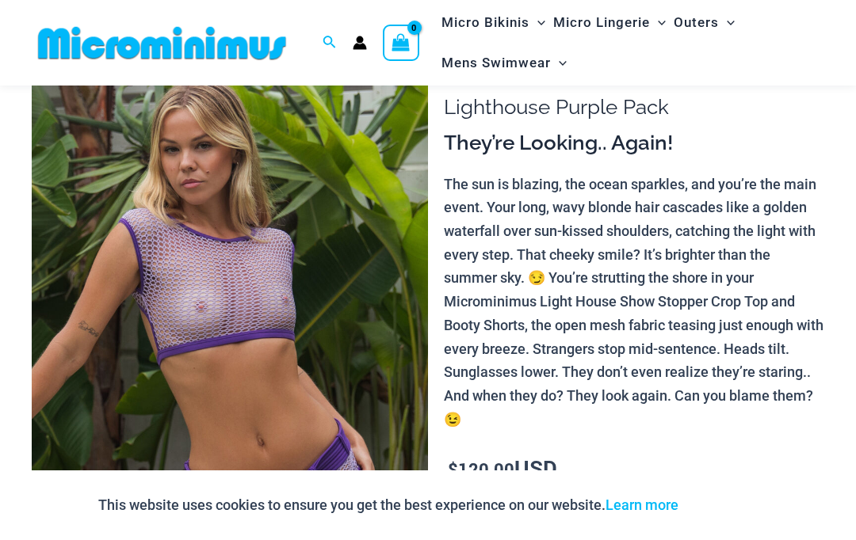
click at [181, 210] on img at bounding box center [230, 343] width 396 height 594
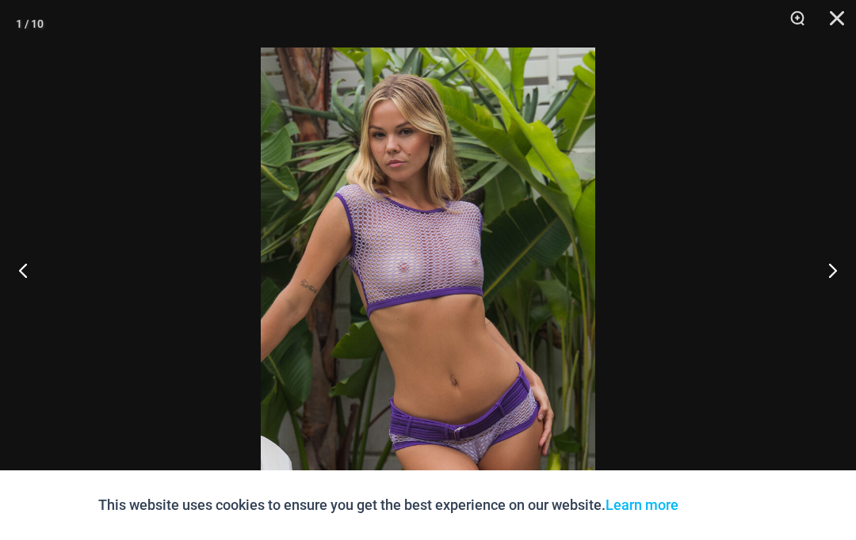
click at [837, 22] on button "Close" at bounding box center [831, 24] width 40 height 48
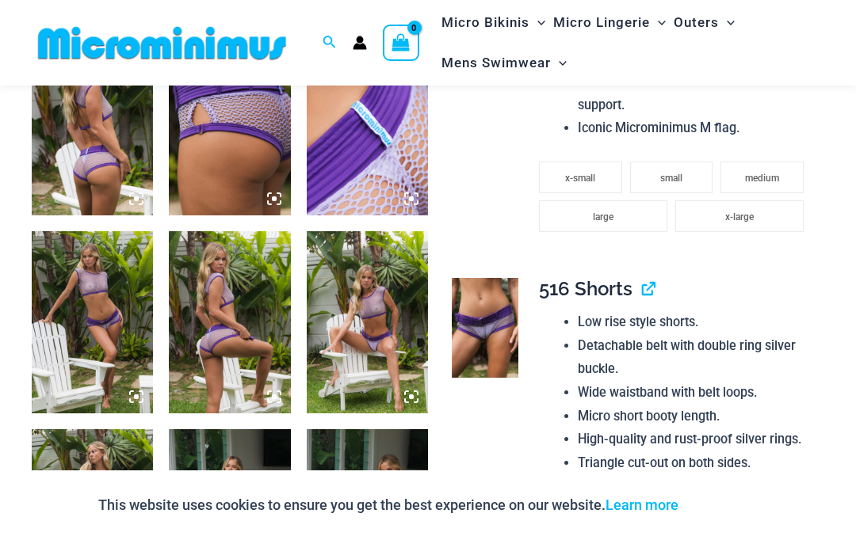
scroll to position [714, 0]
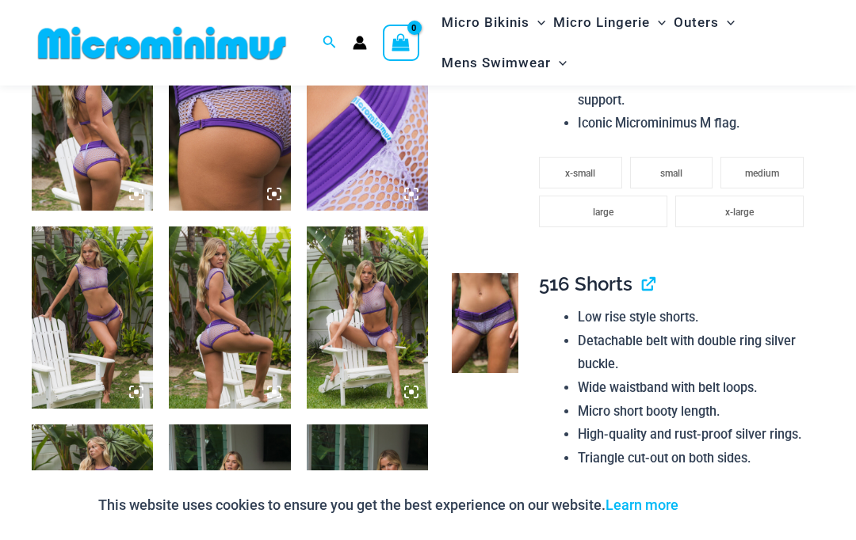
click at [225, 281] on img at bounding box center [229, 318] width 121 height 182
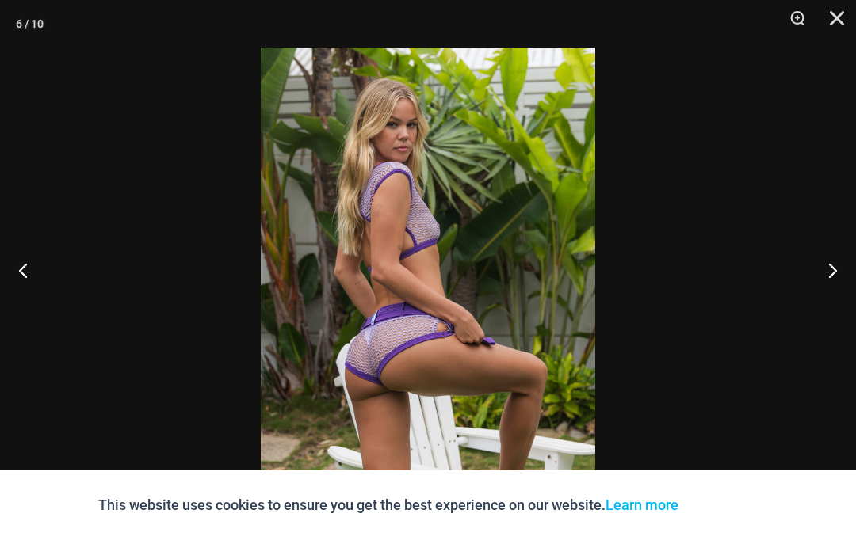
click at [843, 15] on button "Close" at bounding box center [831, 24] width 40 height 48
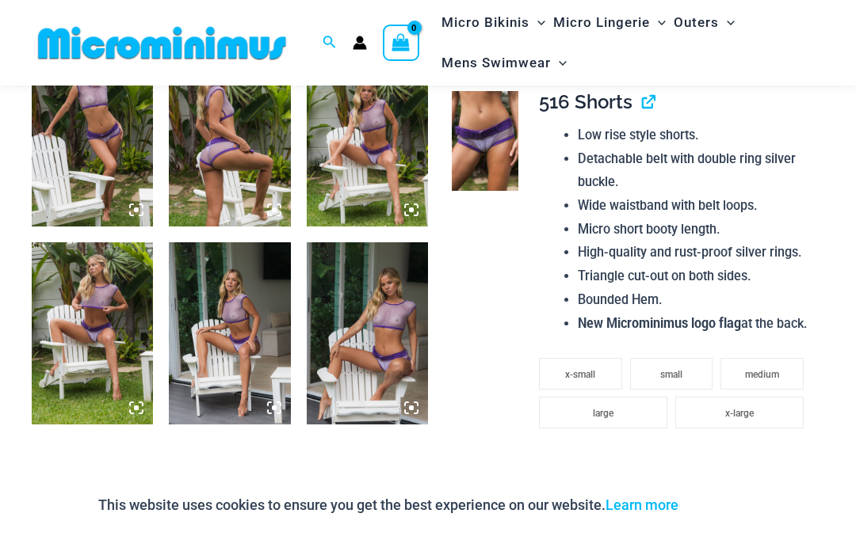
scroll to position [899, 0]
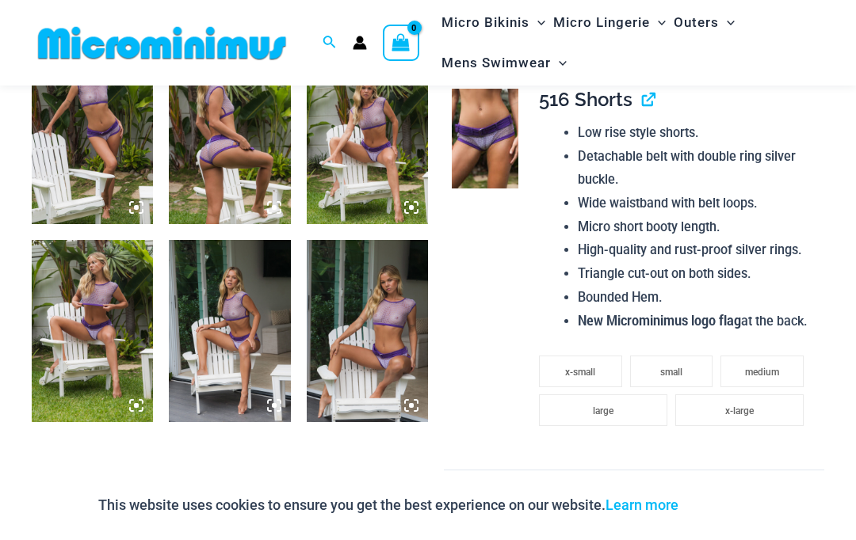
click at [119, 301] on img at bounding box center [92, 331] width 121 height 182
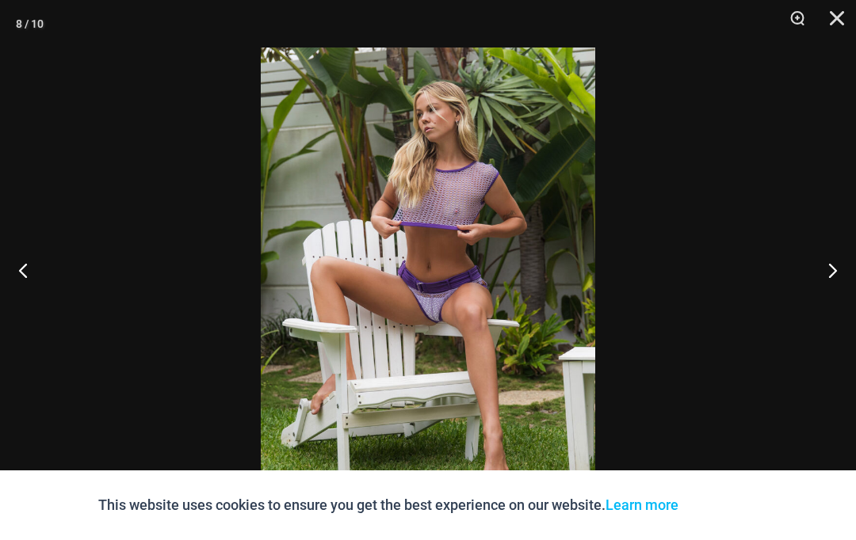
click at [839, 21] on button "Close" at bounding box center [831, 24] width 40 height 48
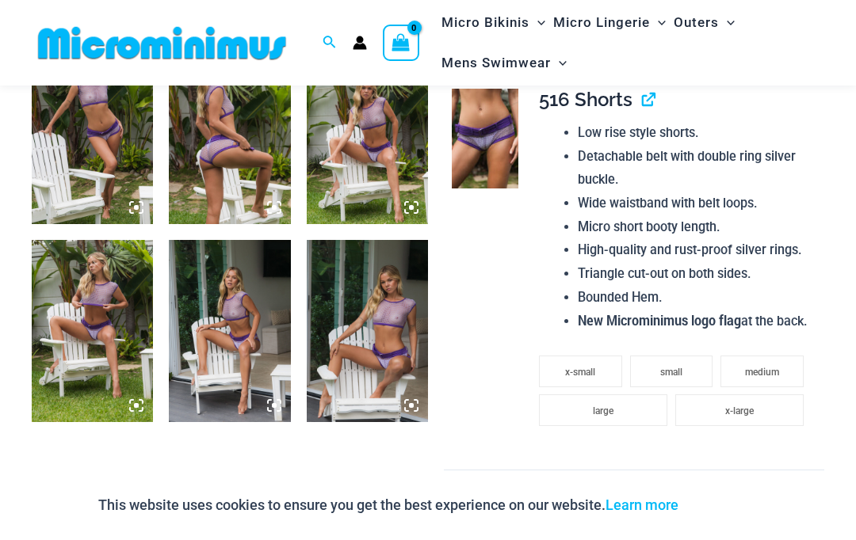
click at [329, 300] on img at bounding box center [367, 331] width 121 height 182
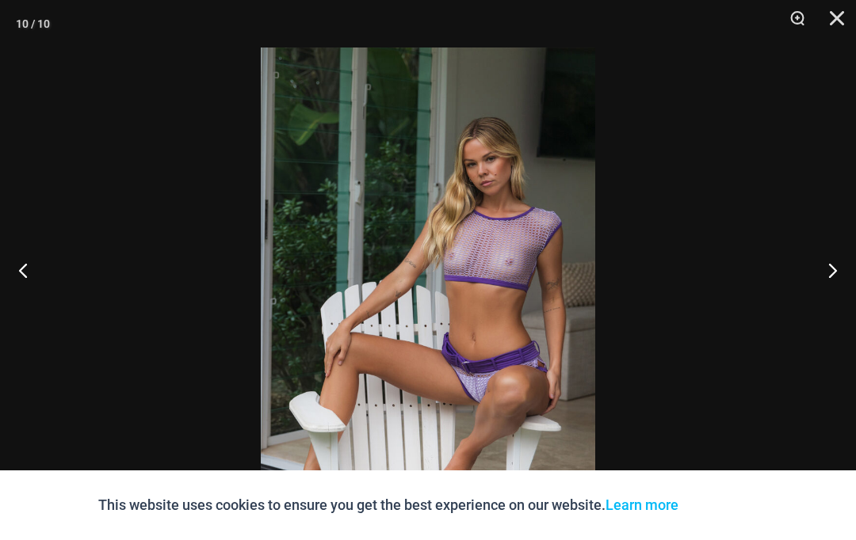
click at [842, 21] on button "Close" at bounding box center [831, 24] width 40 height 48
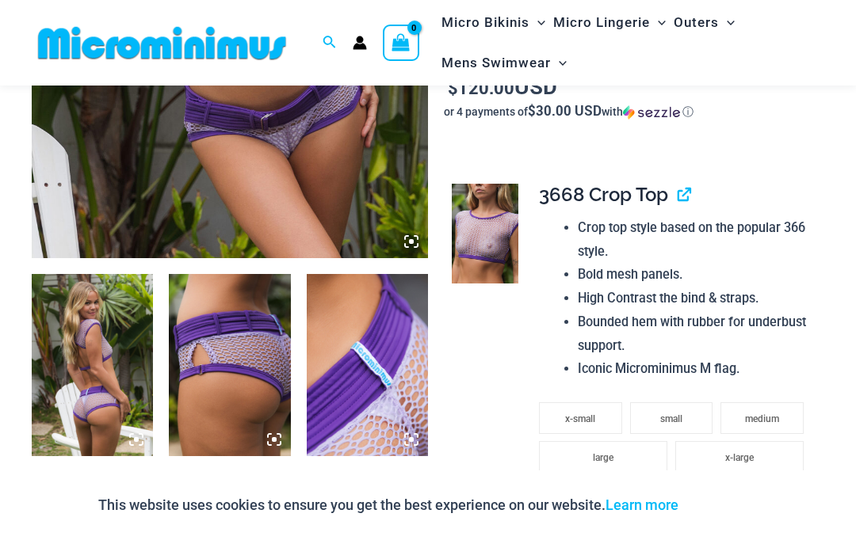
scroll to position [454, 0]
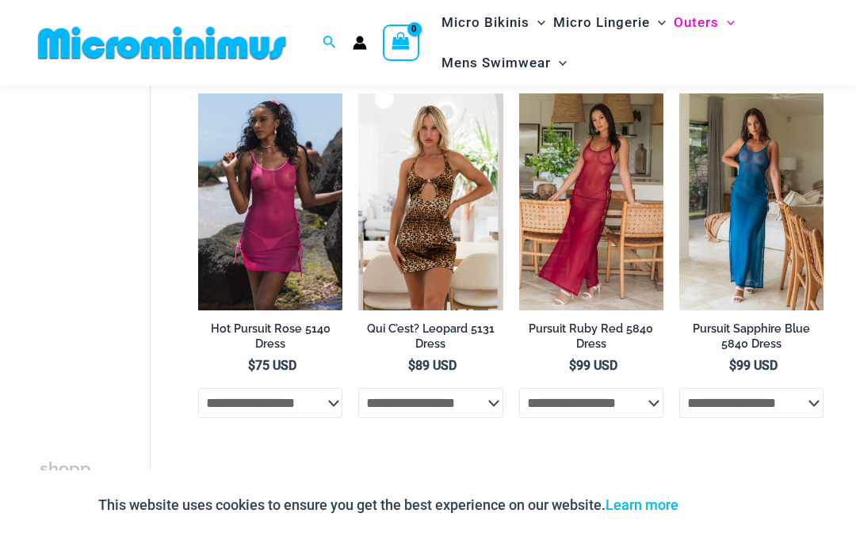
scroll to position [824, 0]
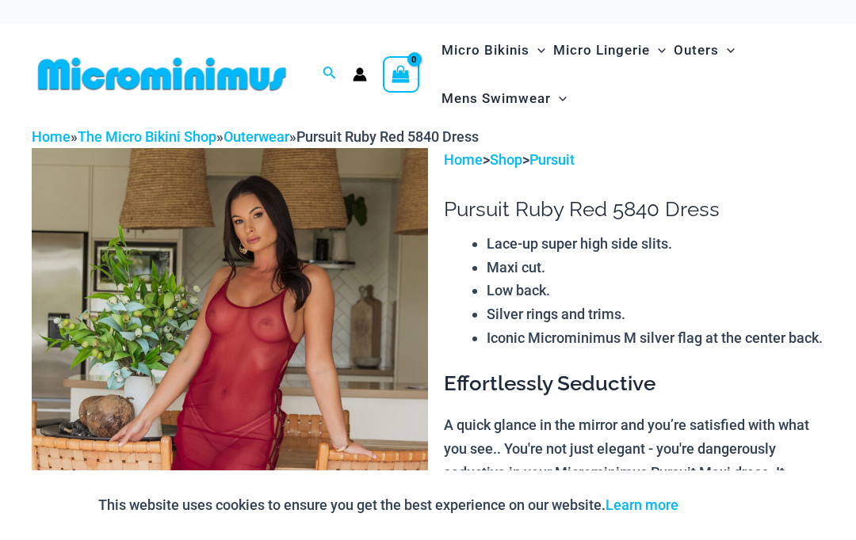
click at [253, 251] on img at bounding box center [230, 445] width 396 height 594
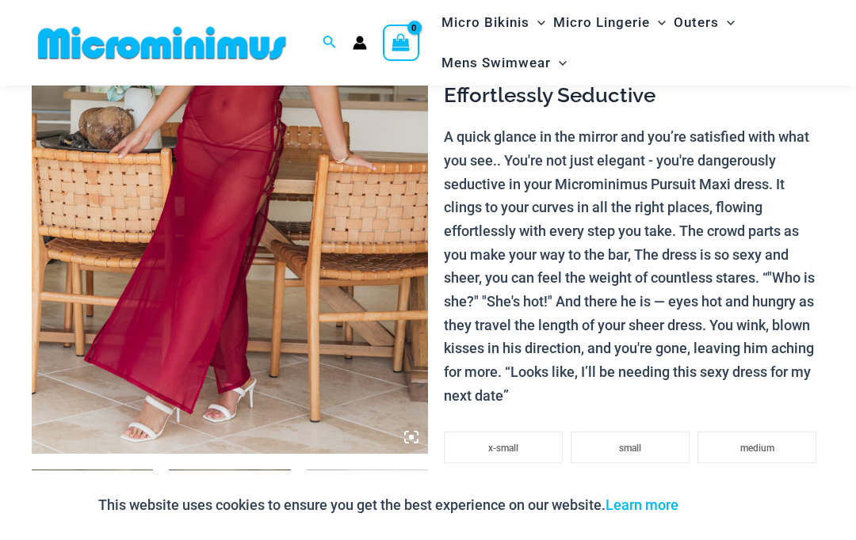
scroll to position [230, 0]
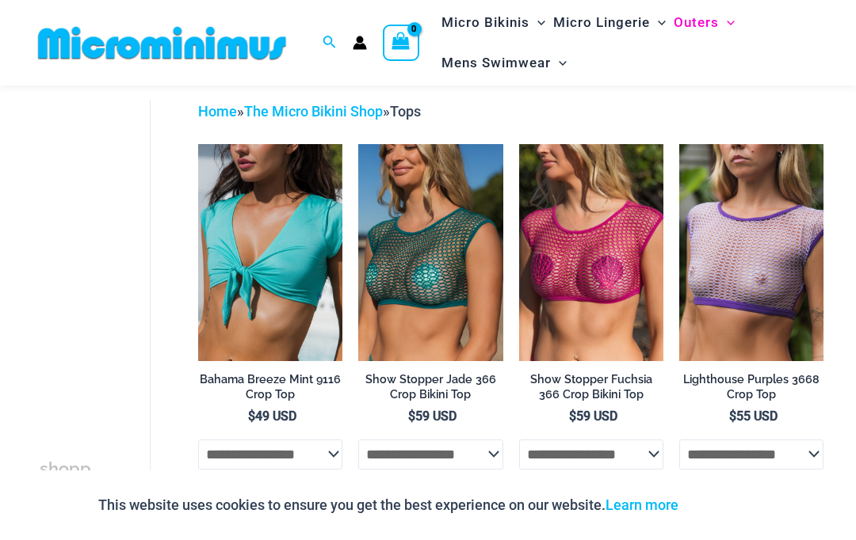
scroll to position [58, 0]
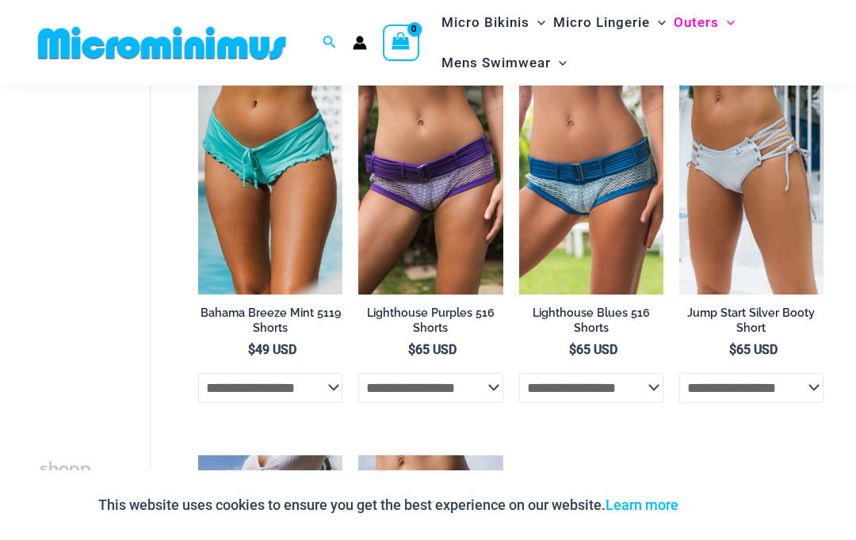
scroll to position [130, 0]
